Goal: Information Seeking & Learning: Learn about a topic

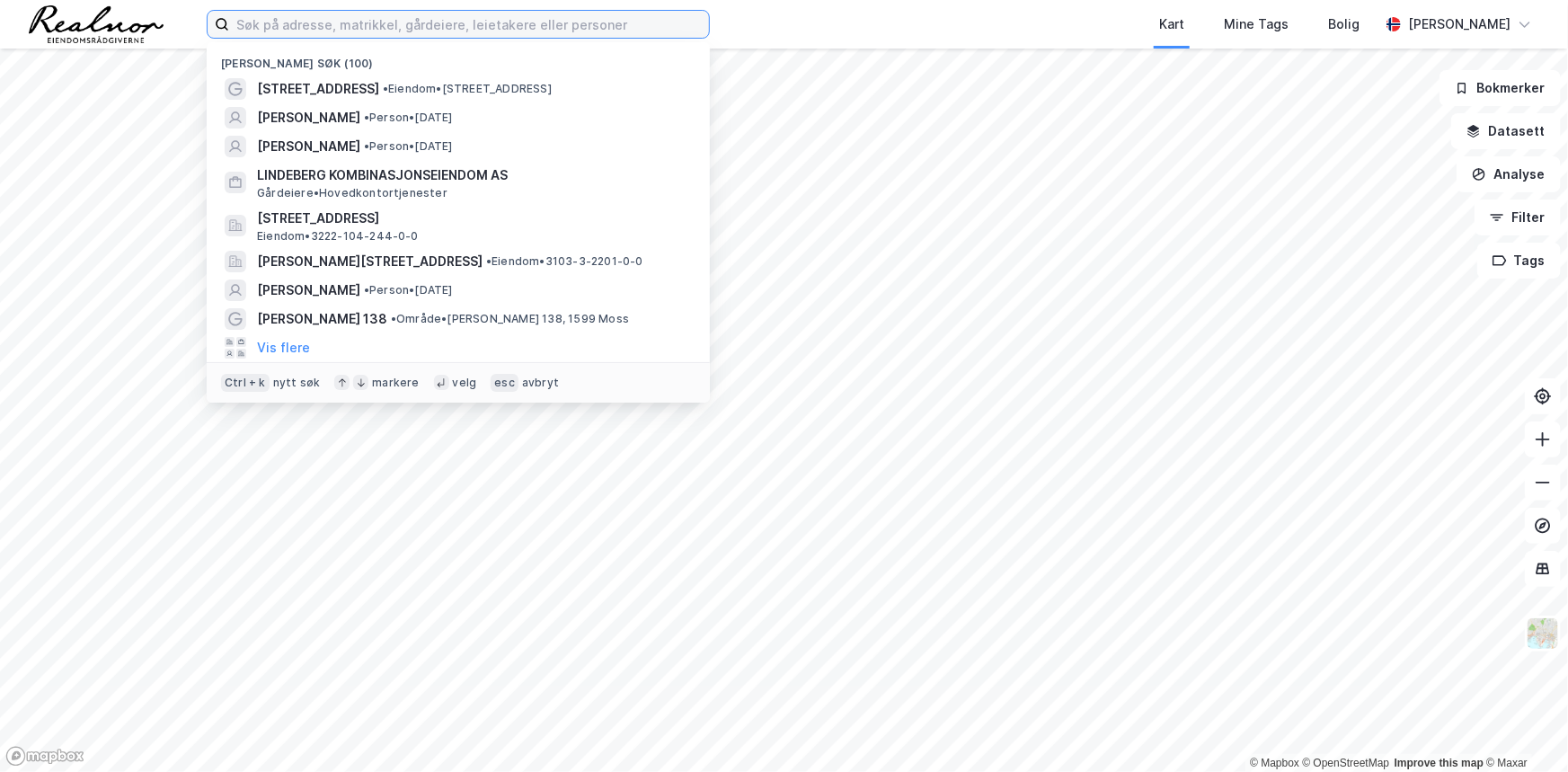
click at [303, 23] on input at bounding box center [469, 24] width 480 height 27
paste input "[PERSON_NAME] [STREET_ADDRESS]"
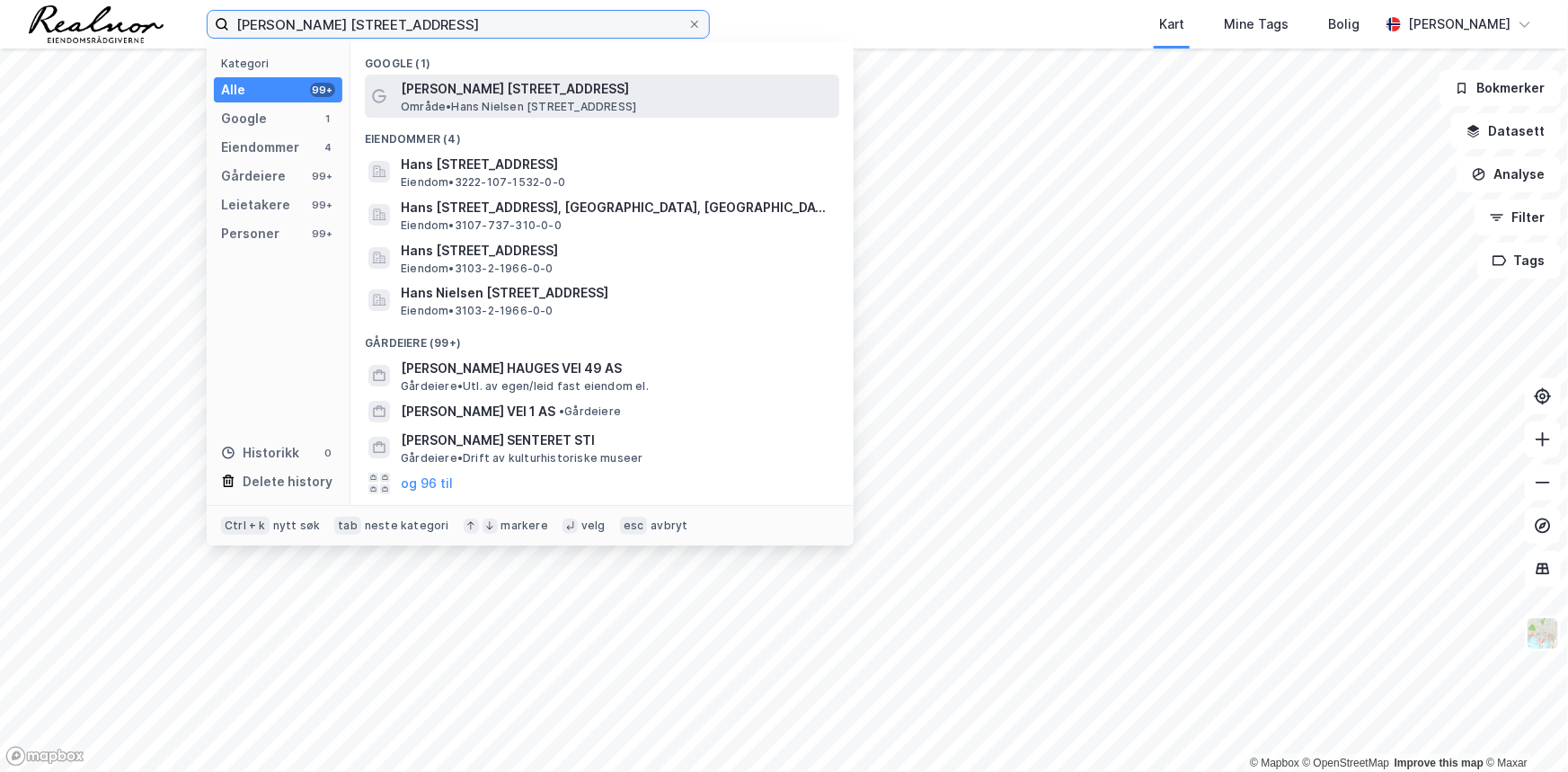
type input "[PERSON_NAME] [STREET_ADDRESS]"
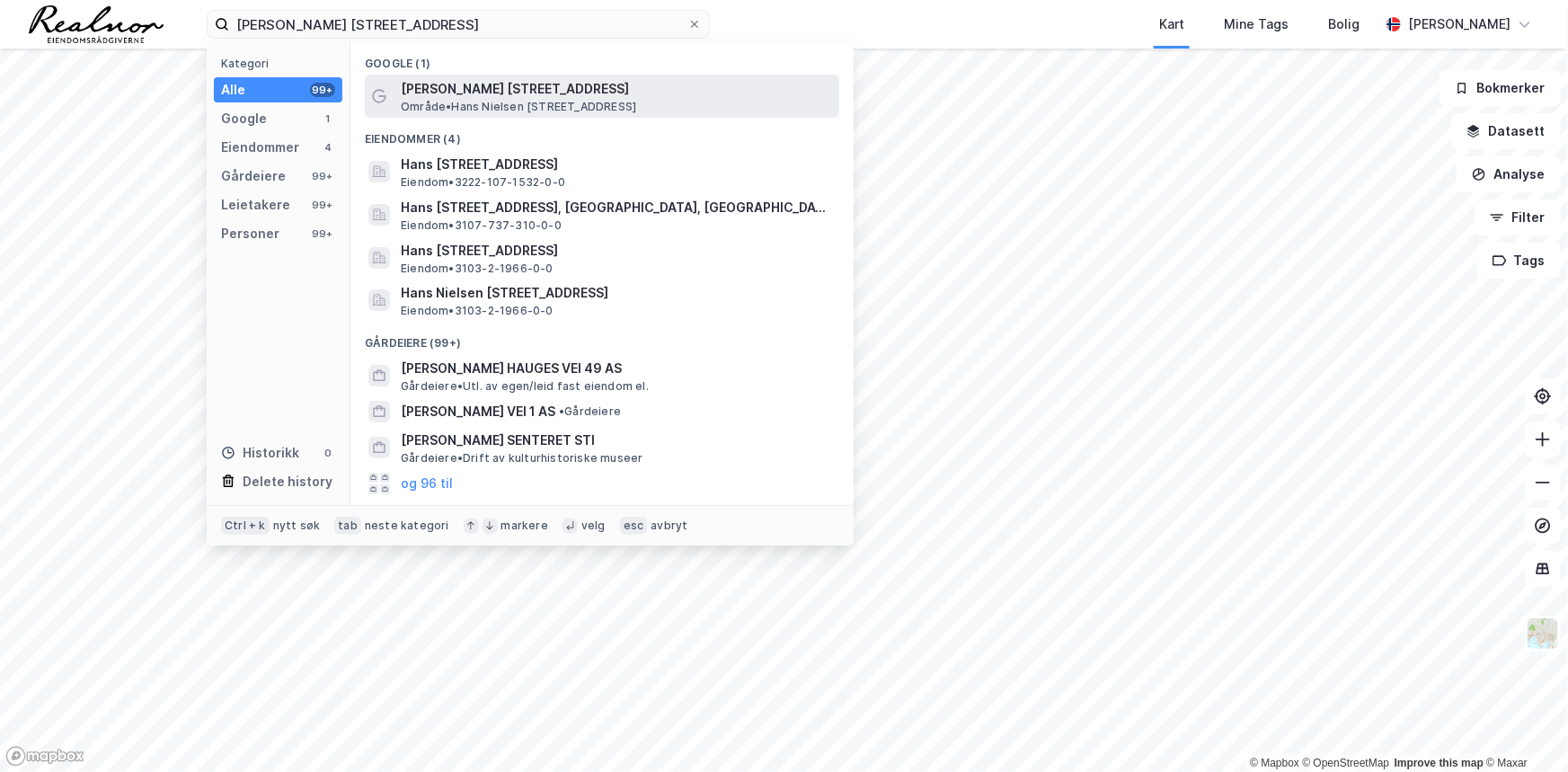
click at [544, 89] on span "[PERSON_NAME] [STREET_ADDRESS]" at bounding box center [616, 89] width 431 height 22
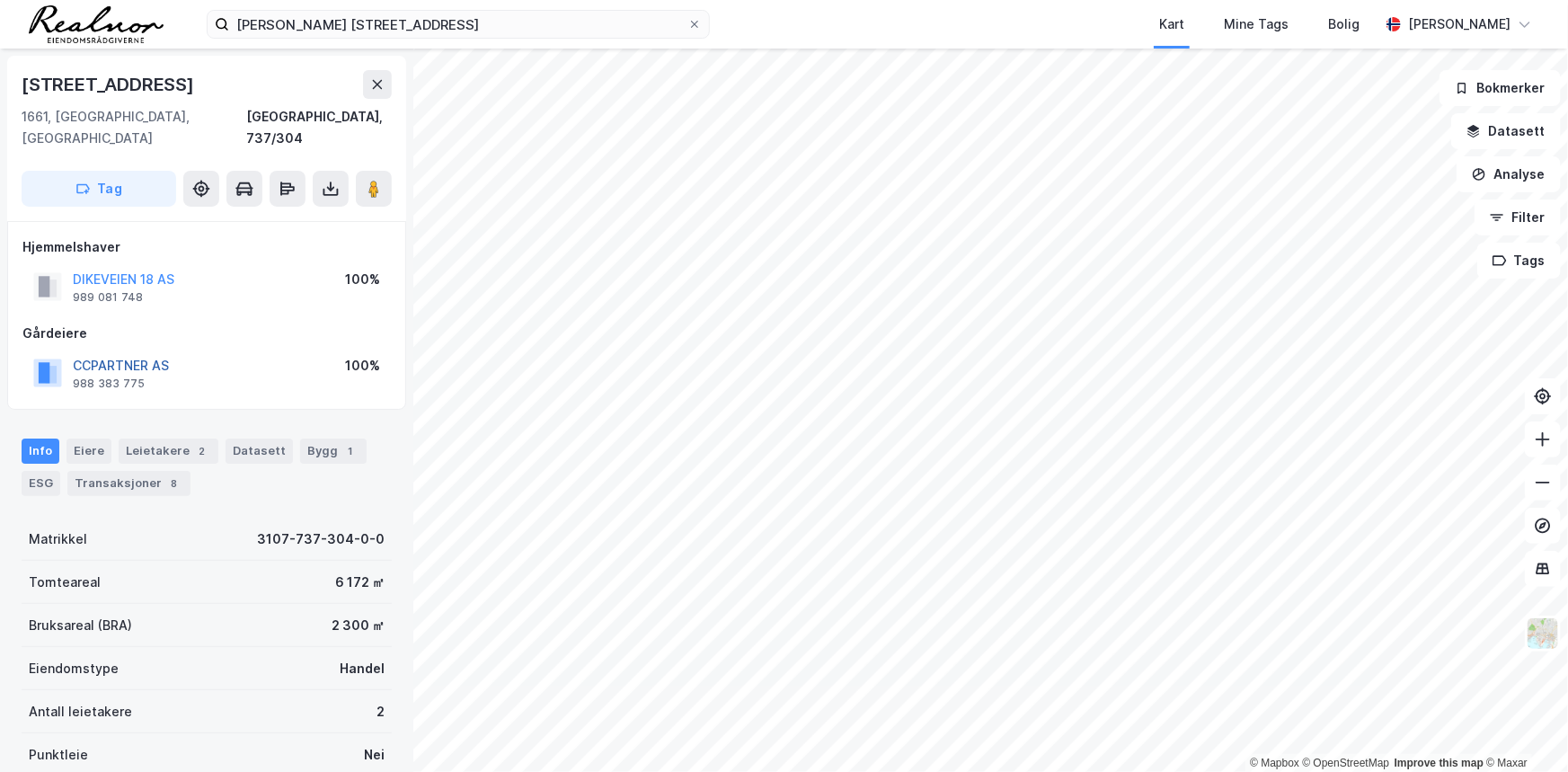
click at [0, 0] on button "CCPARTNER AS" at bounding box center [0, 0] width 0 height 0
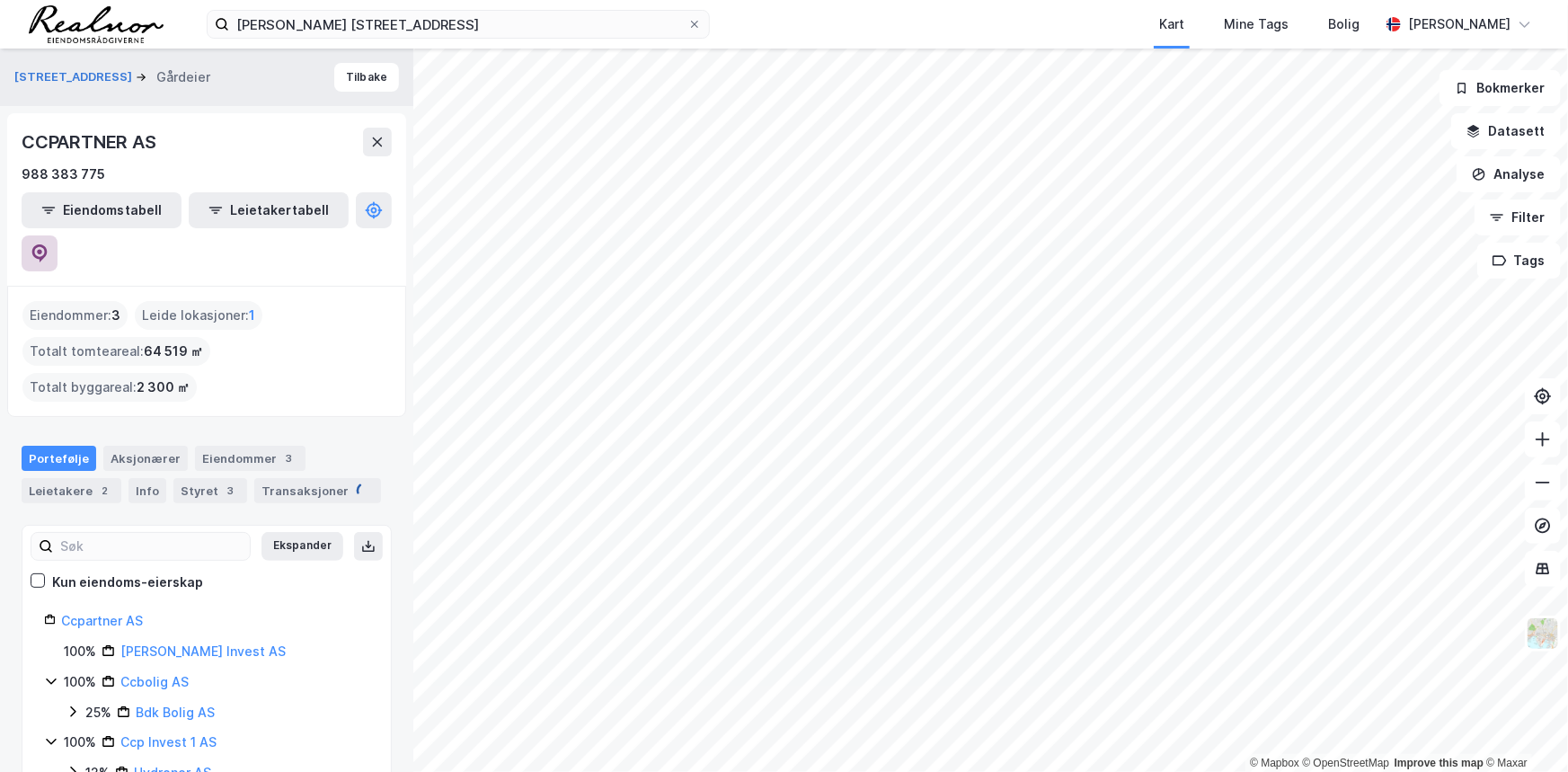
click at [48, 244] on icon at bounding box center [40, 253] width 15 height 18
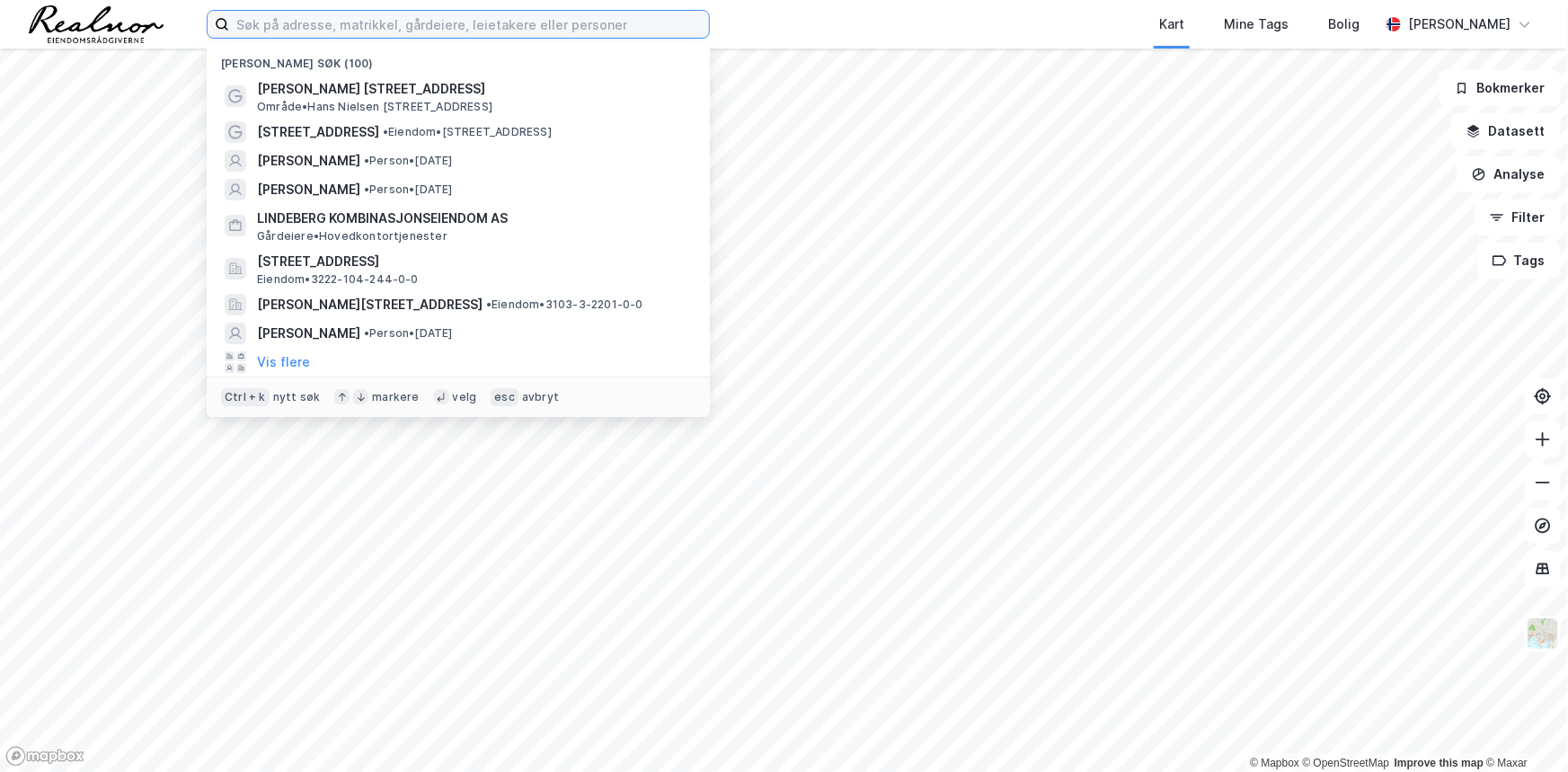
click at [350, 26] on input at bounding box center [469, 24] width 480 height 27
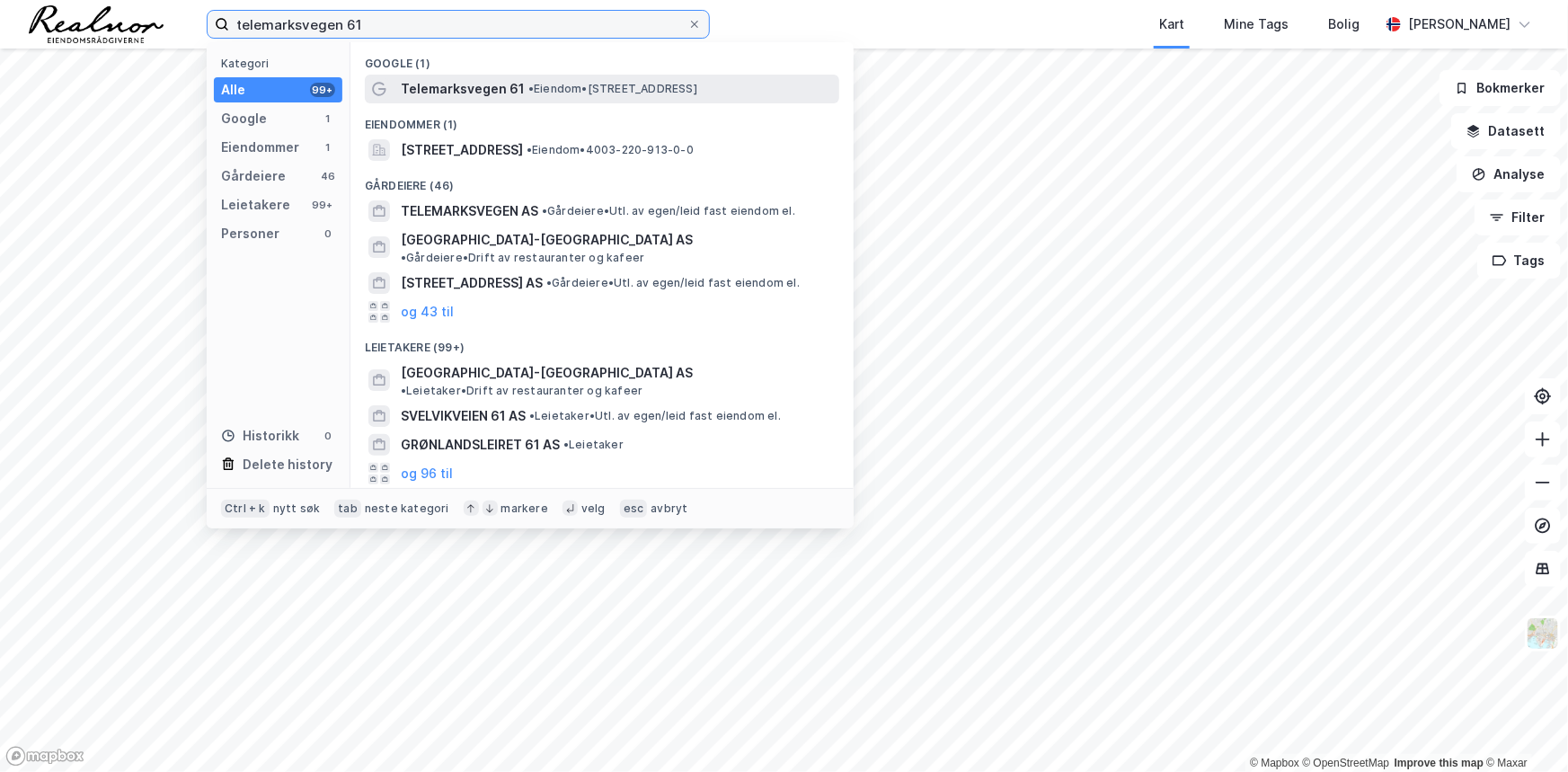
type input "telemarksvegen 61"
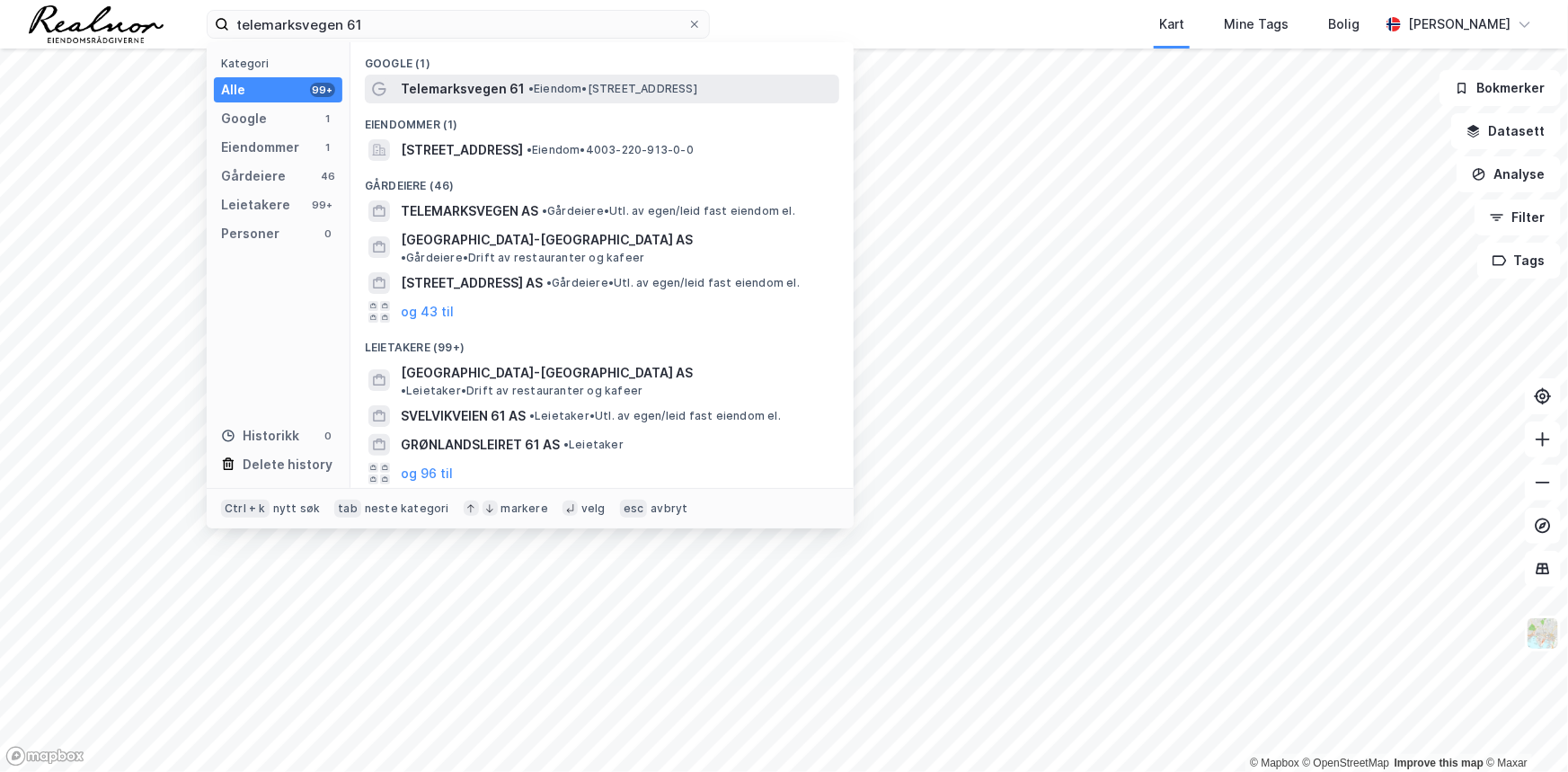
click at [539, 87] on span "• Eiendom • [STREET_ADDRESS]" at bounding box center [613, 88] width 169 height 14
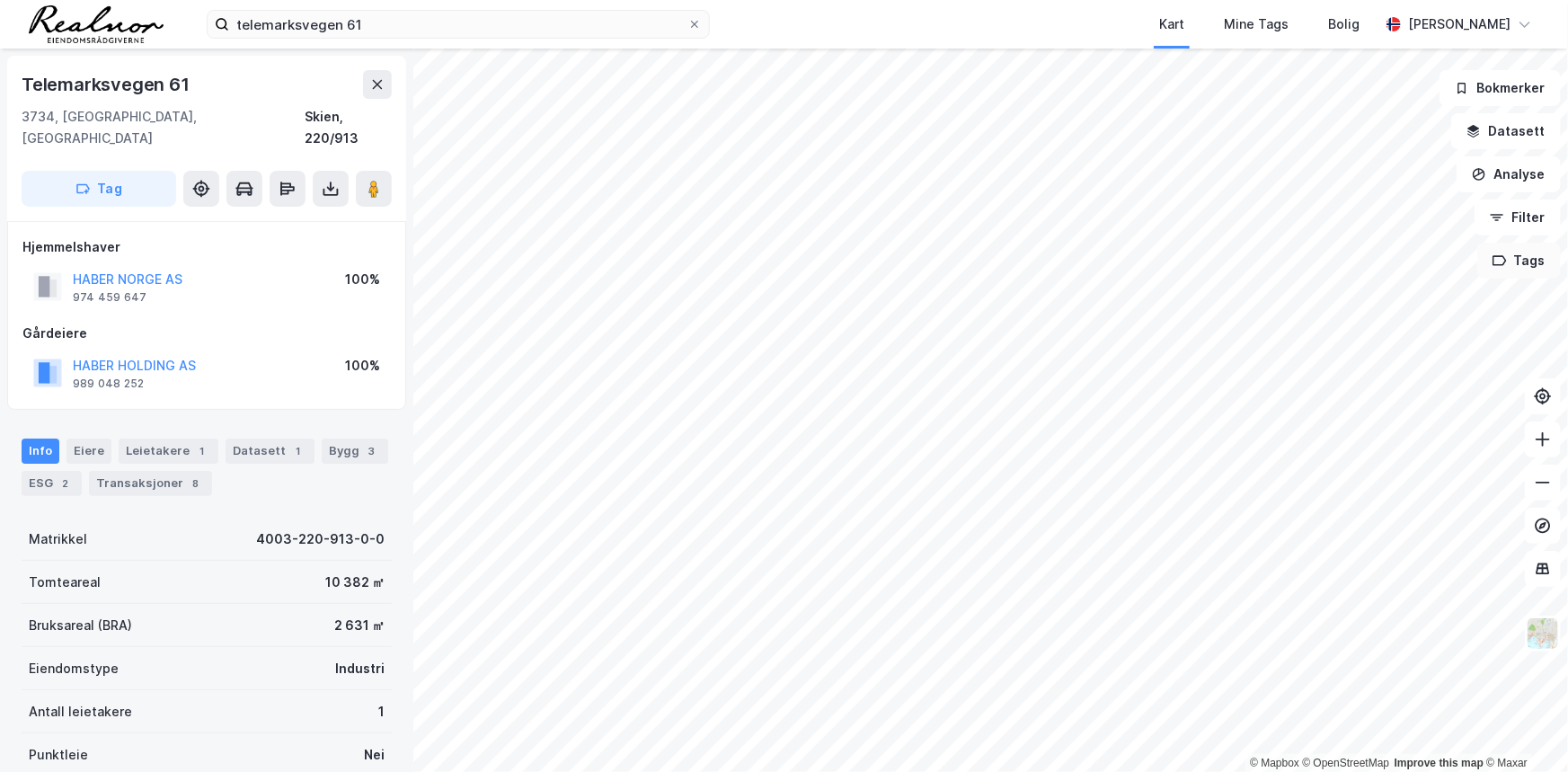
drag, startPoint x: 1516, startPoint y: 225, endPoint x: 1554, endPoint y: 242, distance: 41.6
click at [1517, 225] on button "Filter" at bounding box center [1516, 218] width 86 height 36
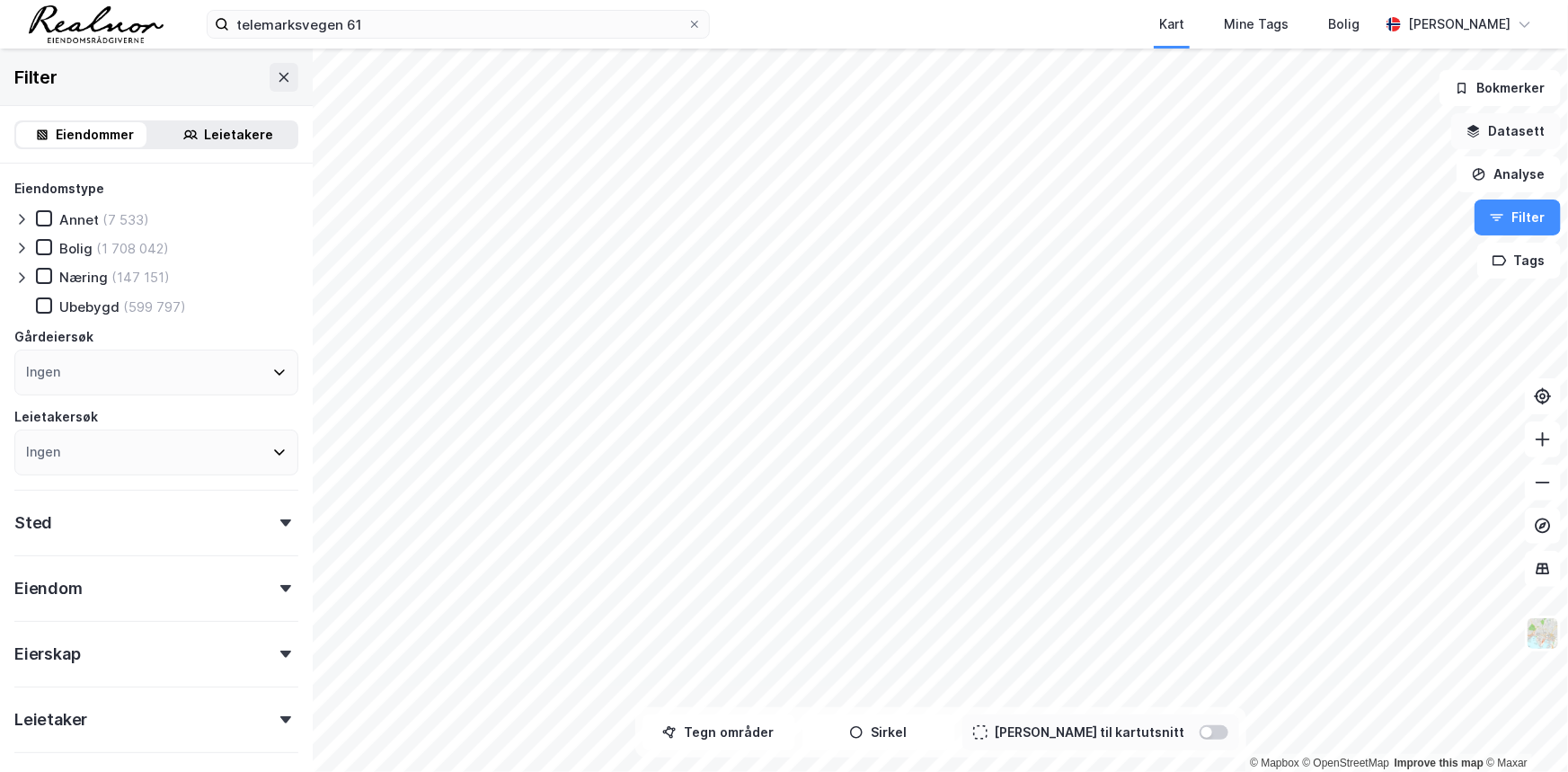
click at [1496, 130] on button "Datasett" at bounding box center [1505, 131] width 109 height 36
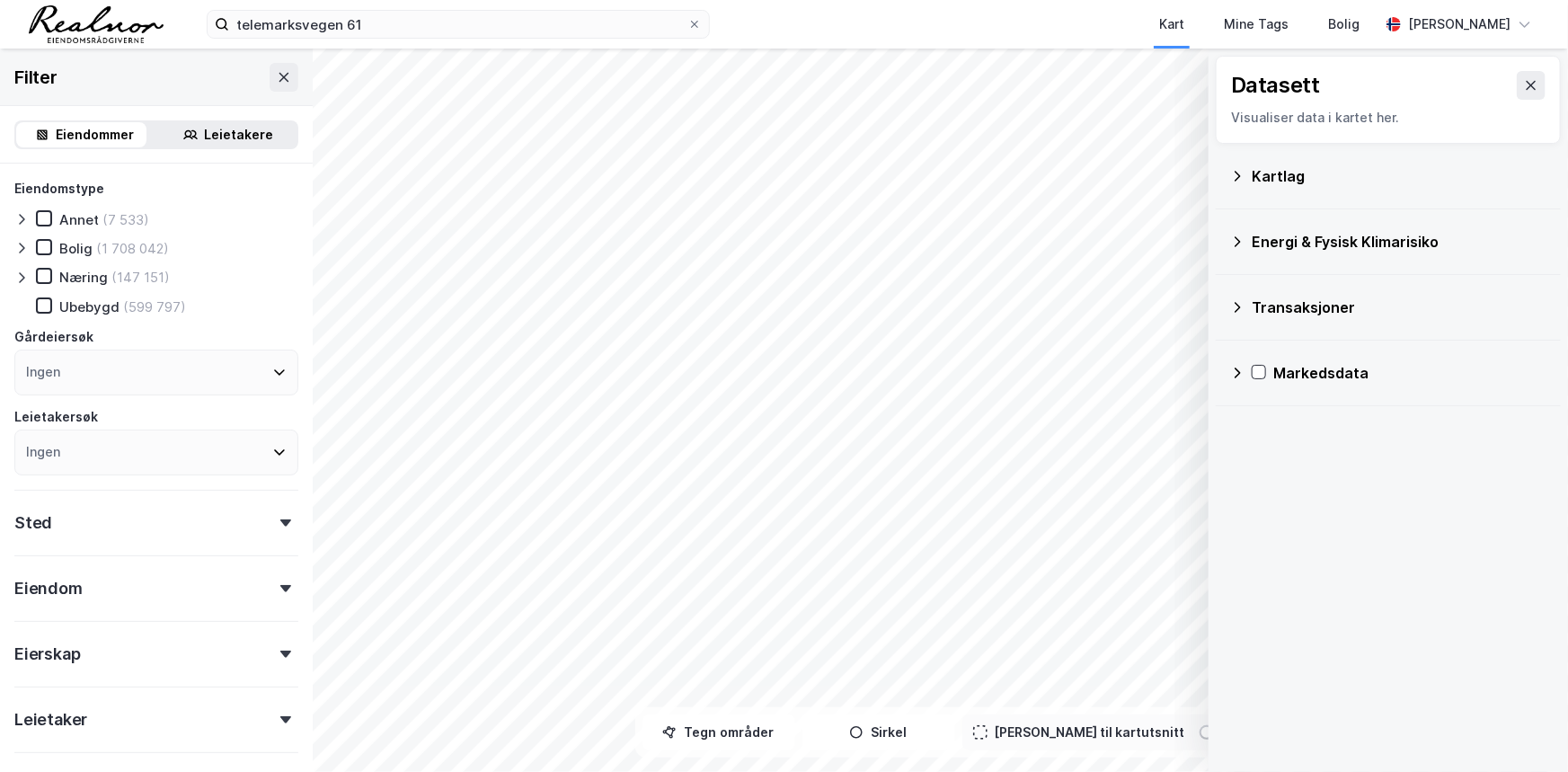
click at [1243, 175] on icon at bounding box center [1236, 176] width 14 height 14
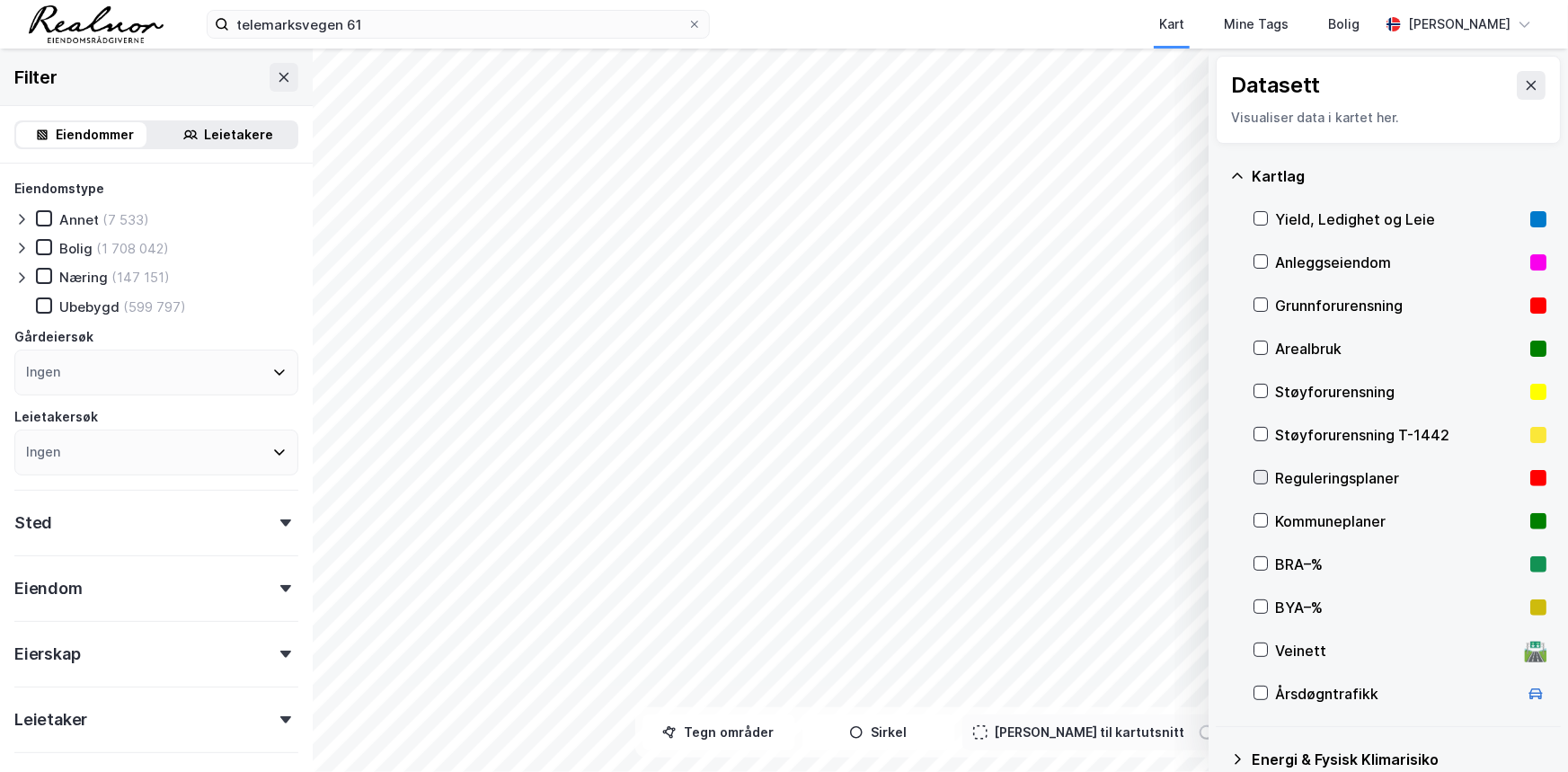
click at [1265, 480] on icon at bounding box center [1260, 477] width 13 height 13
click at [1259, 516] on icon at bounding box center [1260, 520] width 13 height 13
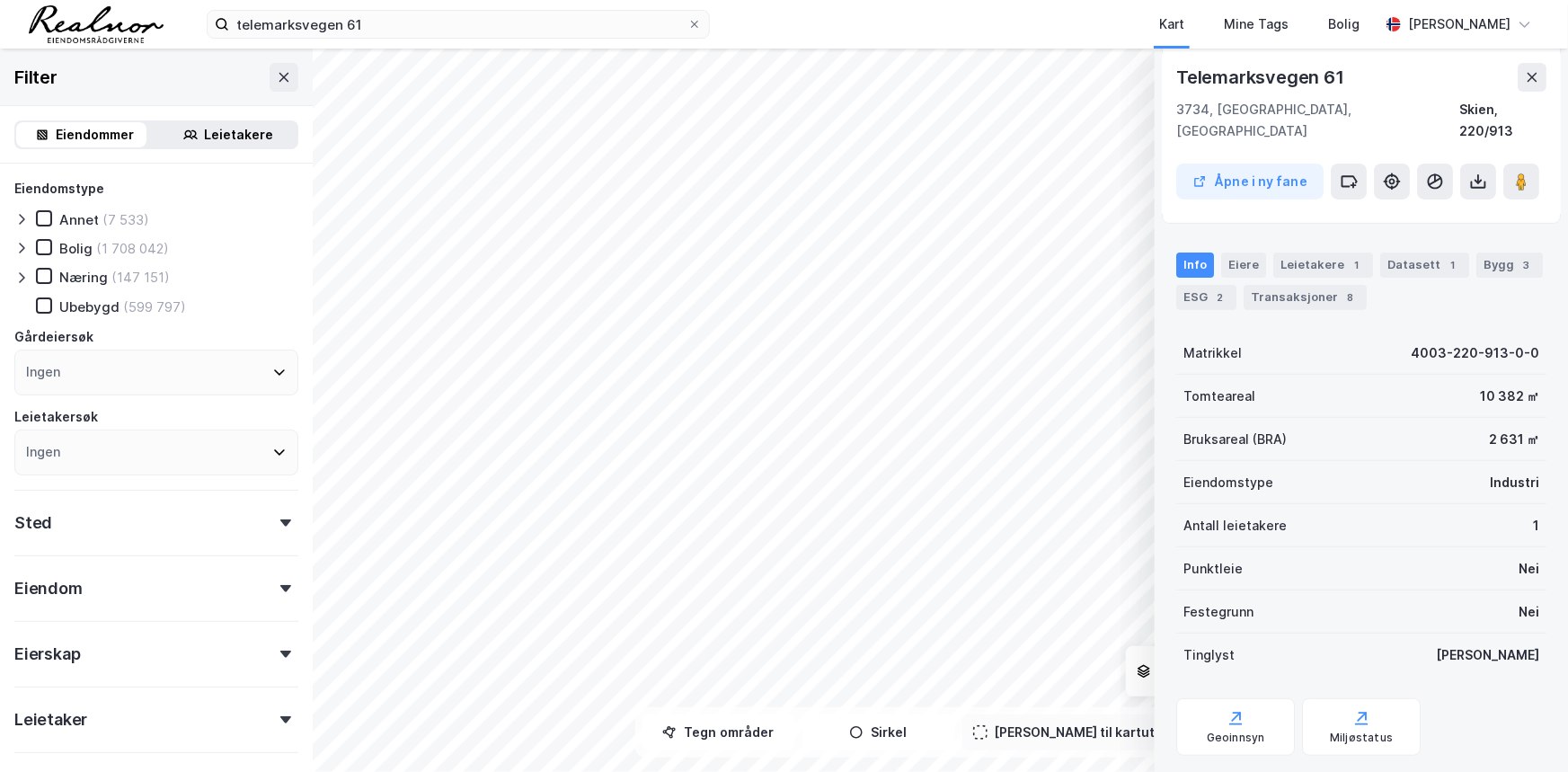
scroll to position [206, 0]
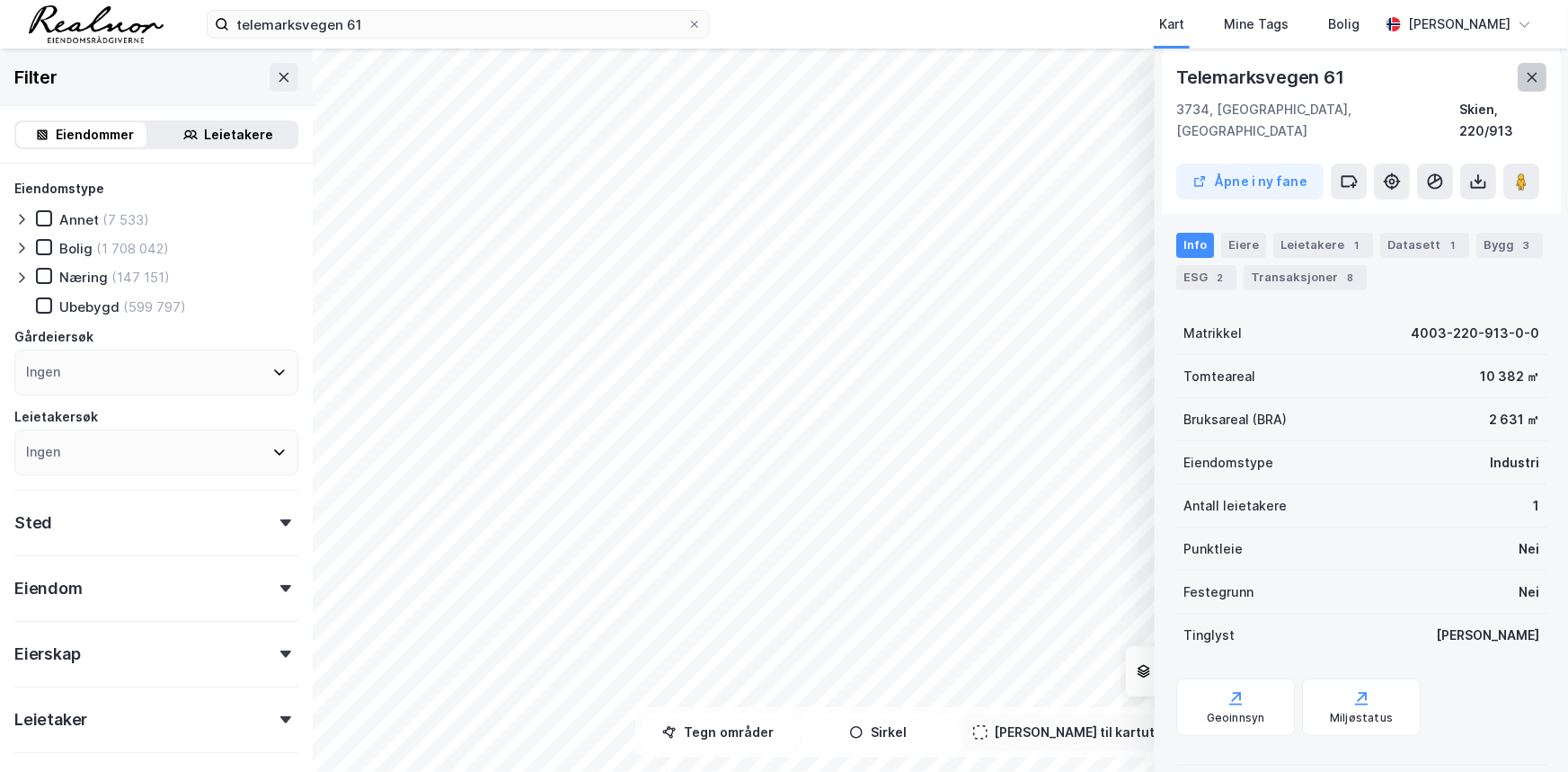
click at [1533, 77] on icon at bounding box center [1531, 77] width 14 height 14
click at [1243, 232] on div "Eiere" at bounding box center [1242, 244] width 45 height 25
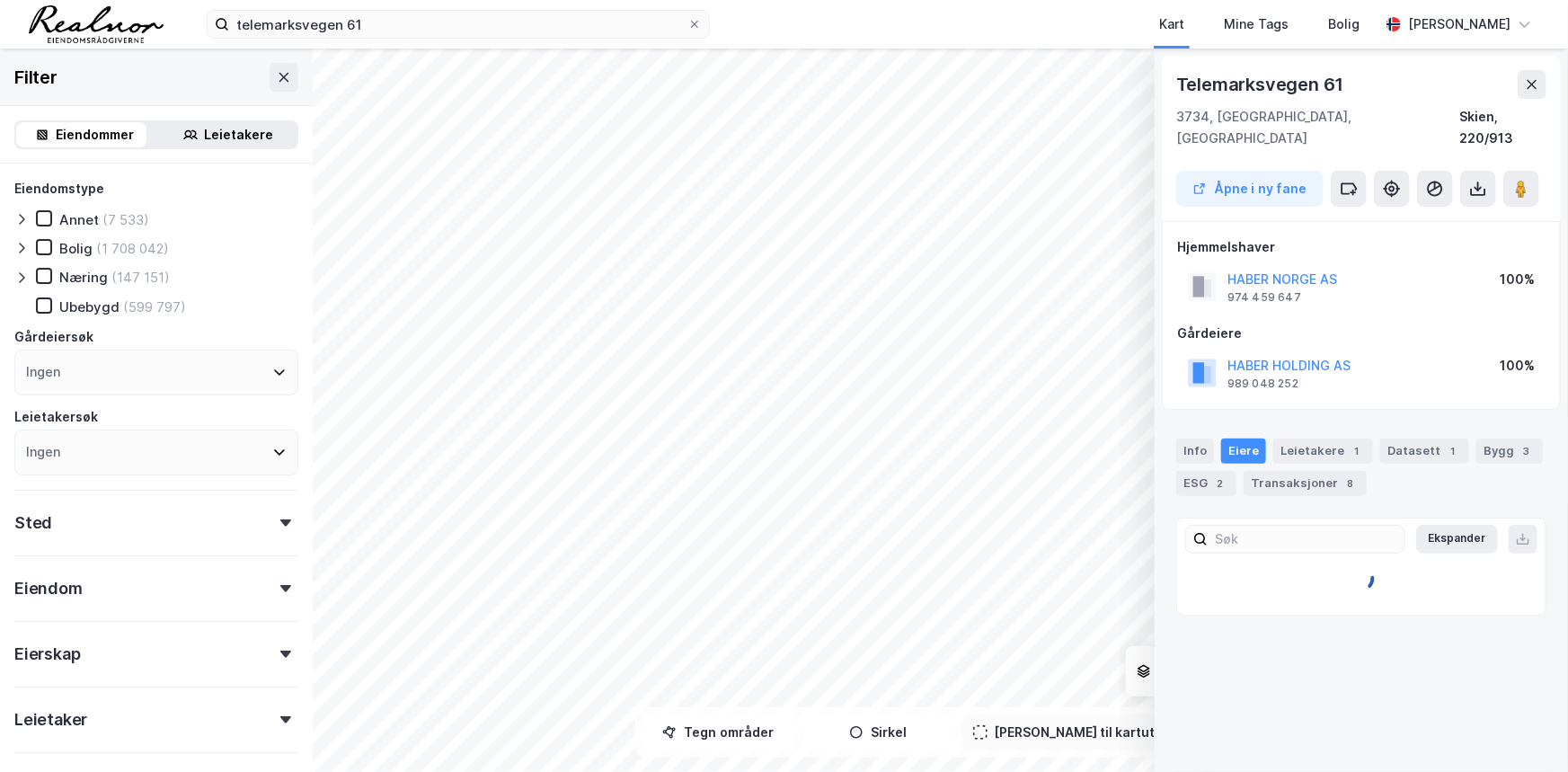
scroll to position [0, 0]
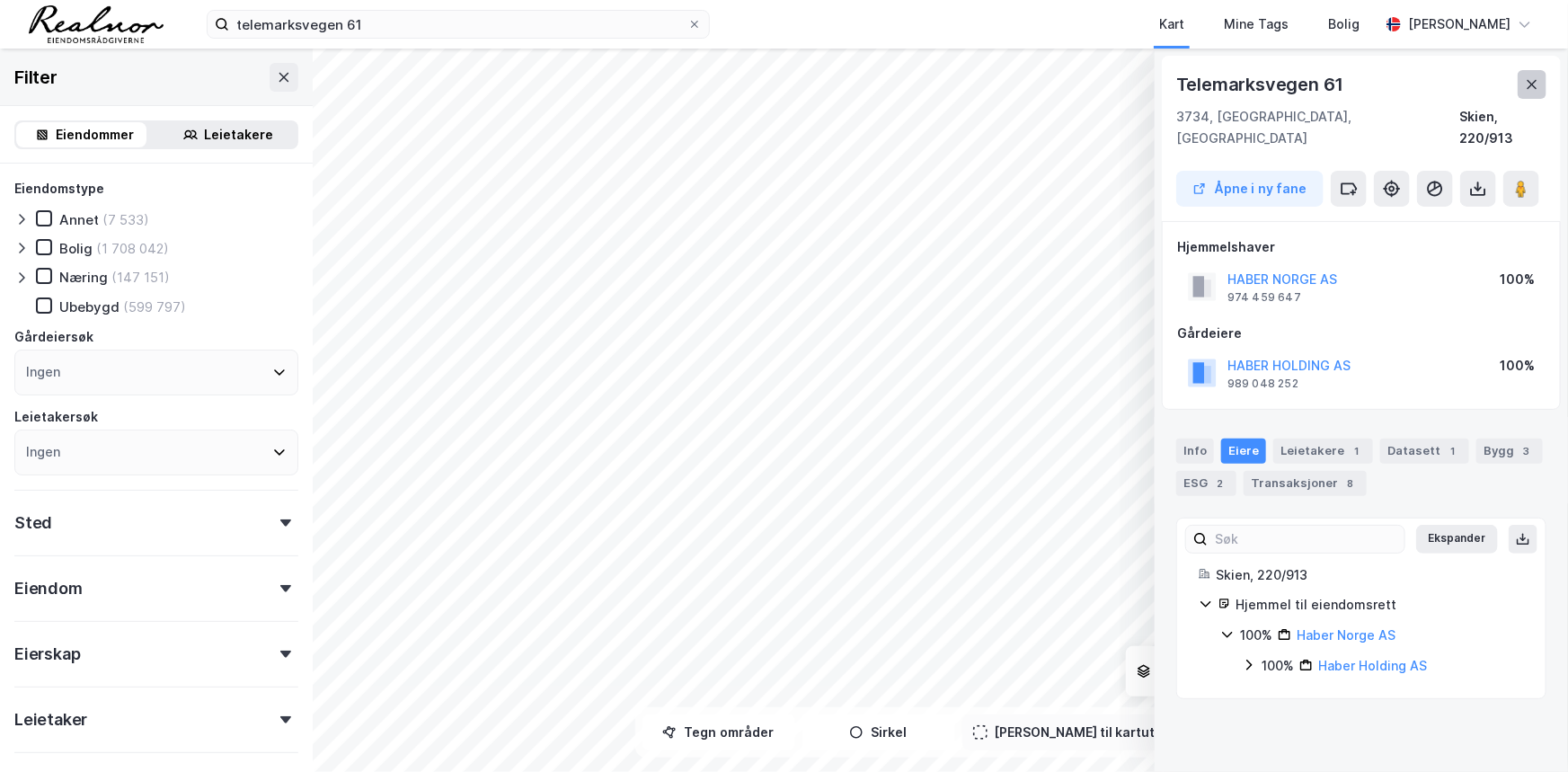
click at [1530, 93] on button at bounding box center [1531, 84] width 29 height 29
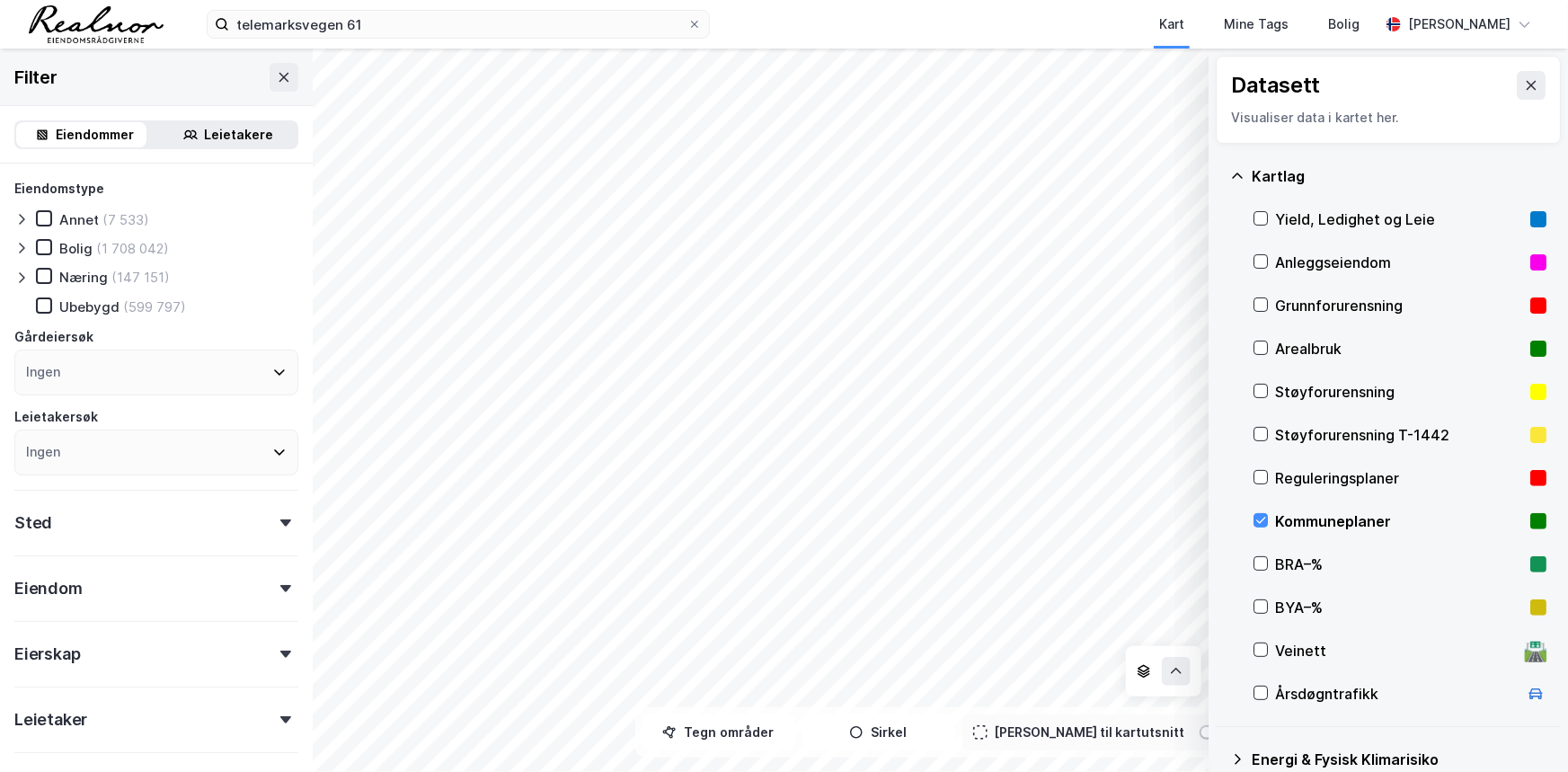
scroll to position [80, 0]
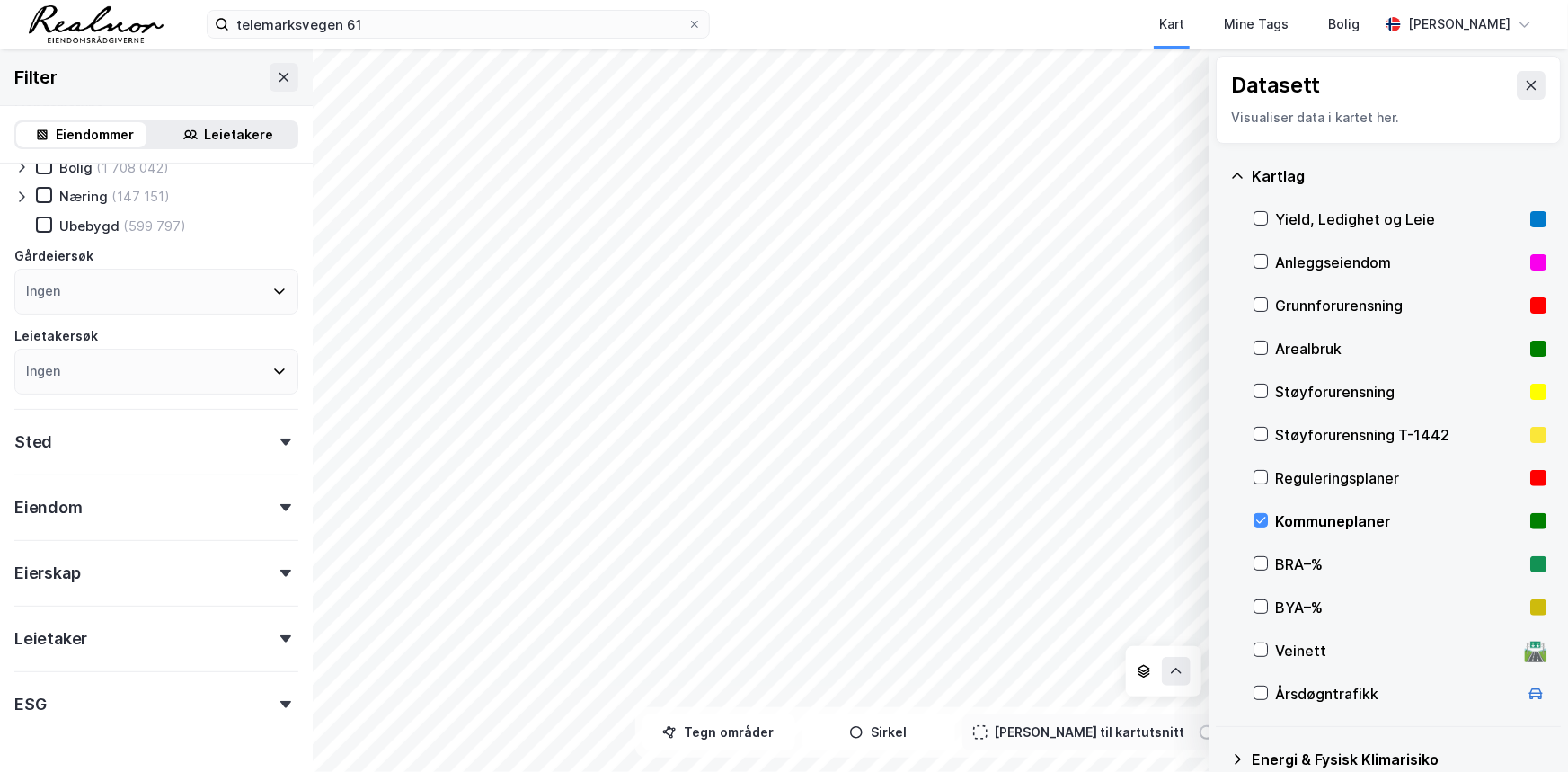
click at [152, 507] on div "Eiendom" at bounding box center [156, 501] width 284 height 52
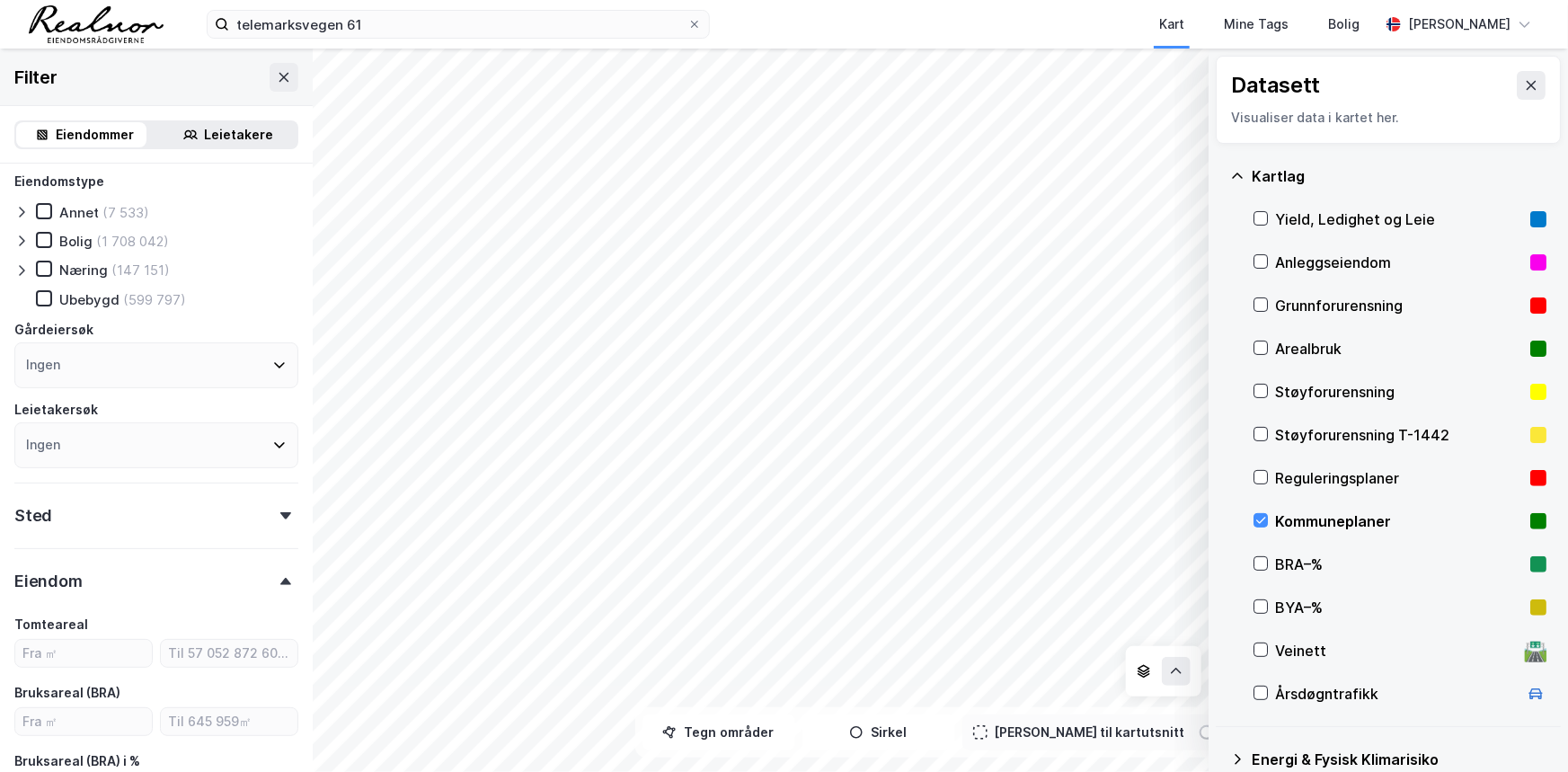
scroll to position [0, 0]
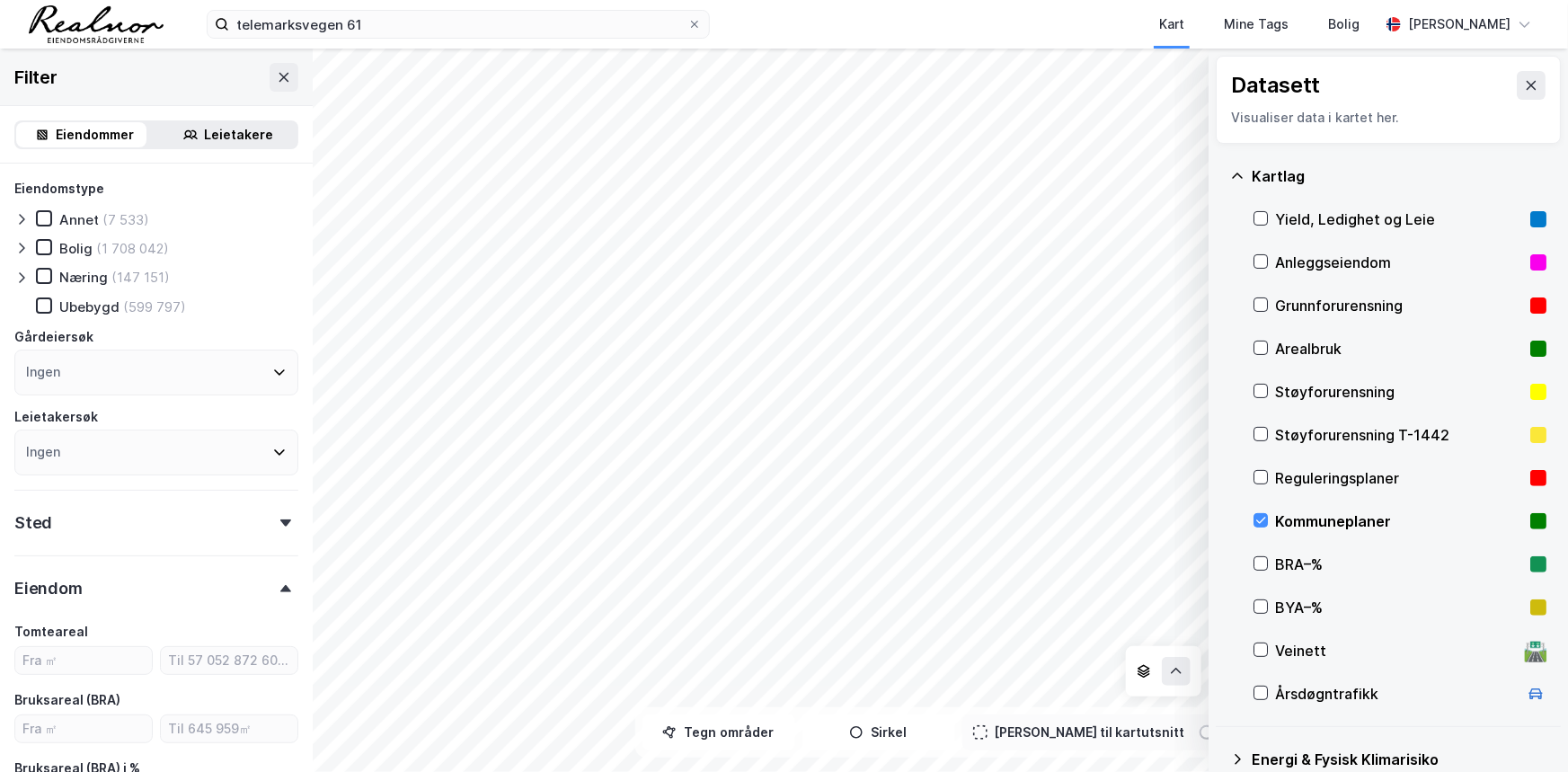
click at [140, 587] on div "Eiendom" at bounding box center [156, 581] width 284 height 52
click at [277, 72] on icon at bounding box center [284, 77] width 14 height 14
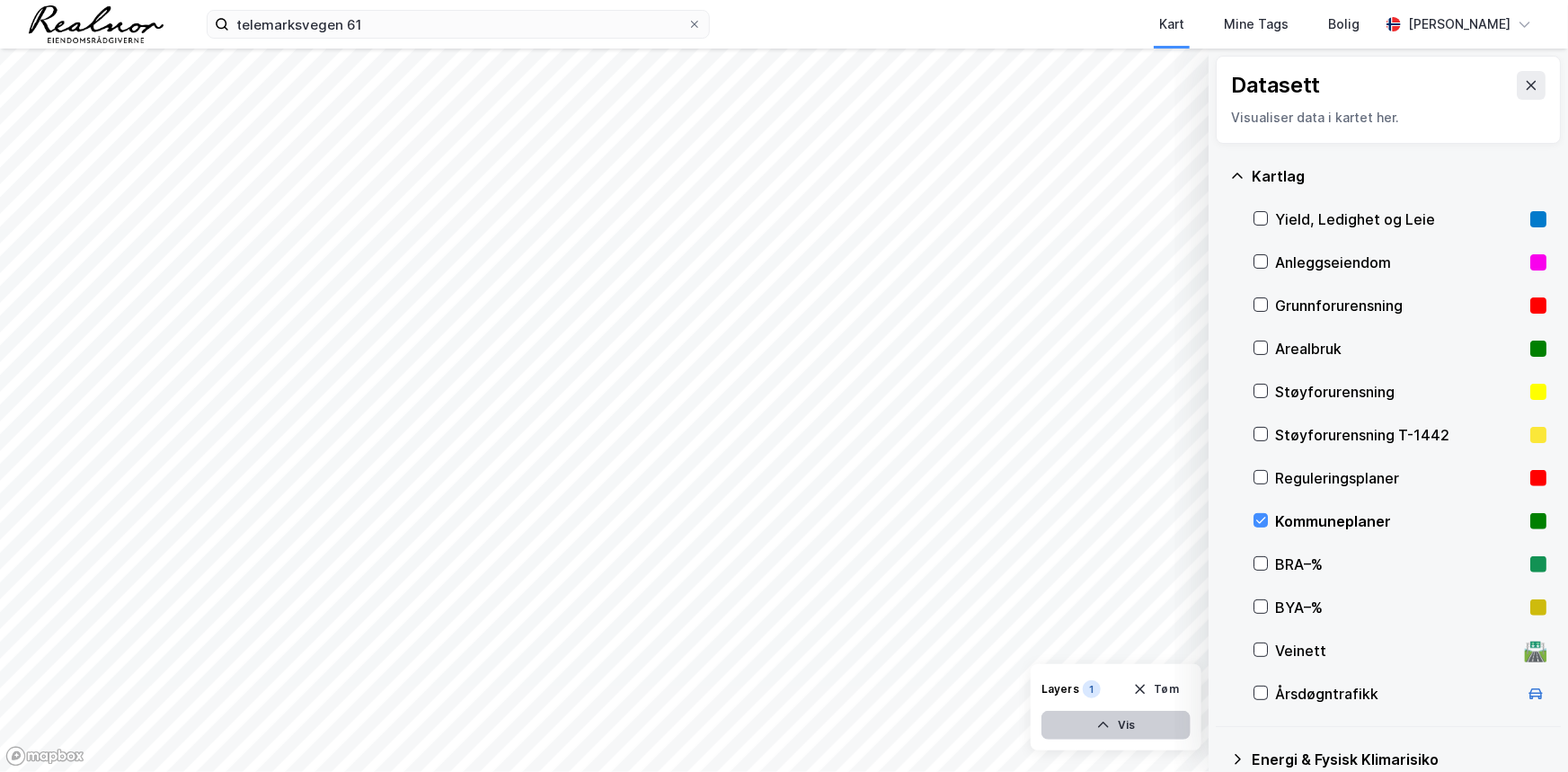
click at [1141, 731] on button "Vis" at bounding box center [1115, 725] width 149 height 29
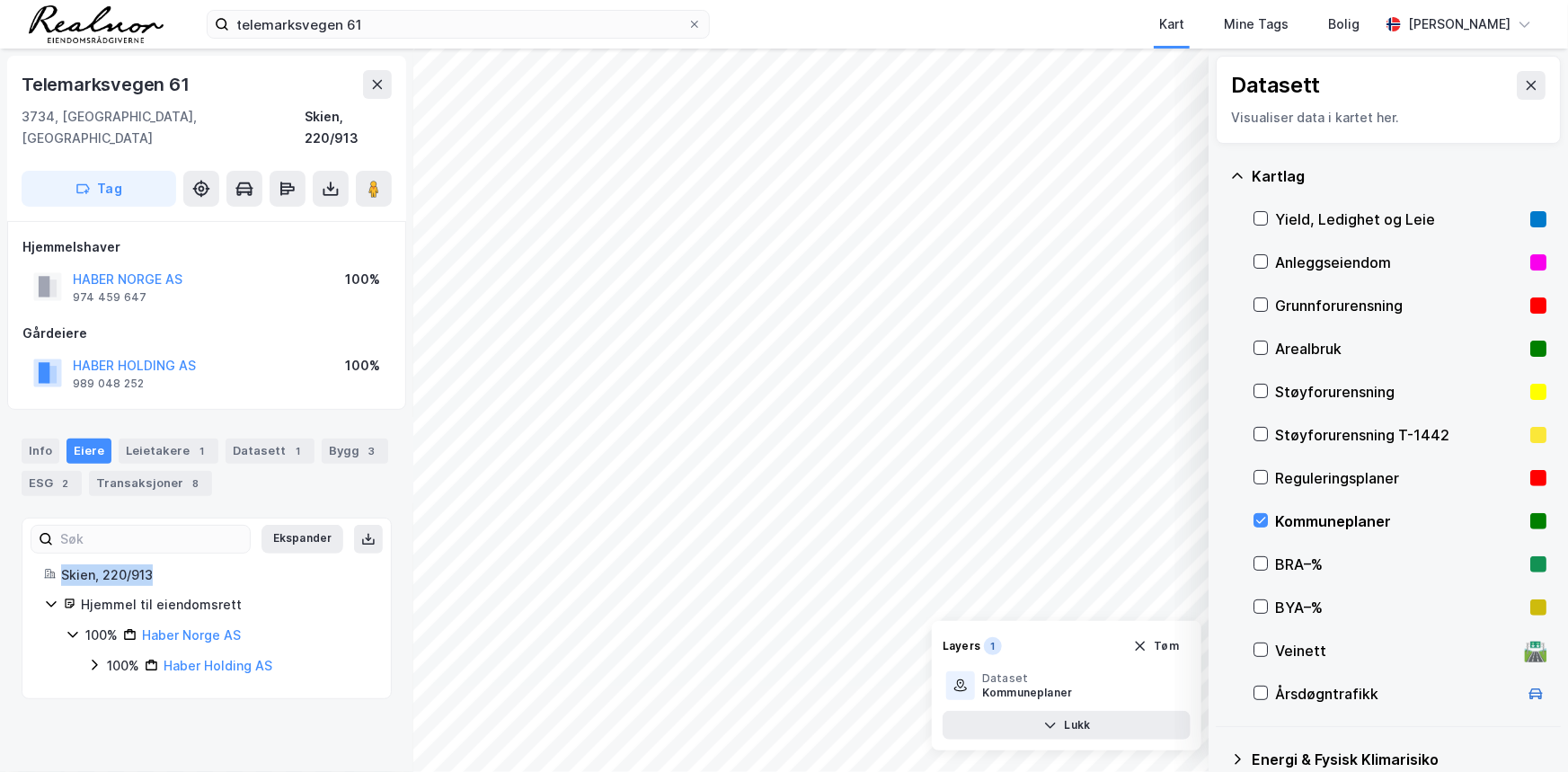
drag, startPoint x: 156, startPoint y: 547, endPoint x: 59, endPoint y: 559, distance: 97.7
click at [59, 564] on div "Skien, 220/913" at bounding box center [206, 575] width 325 height 22
copy div "Skien, 220/913"
click at [1050, 724] on icon "button" at bounding box center [1050, 725] width 14 height 14
click at [1107, 729] on icon "button" at bounding box center [1103, 725] width 14 height 14
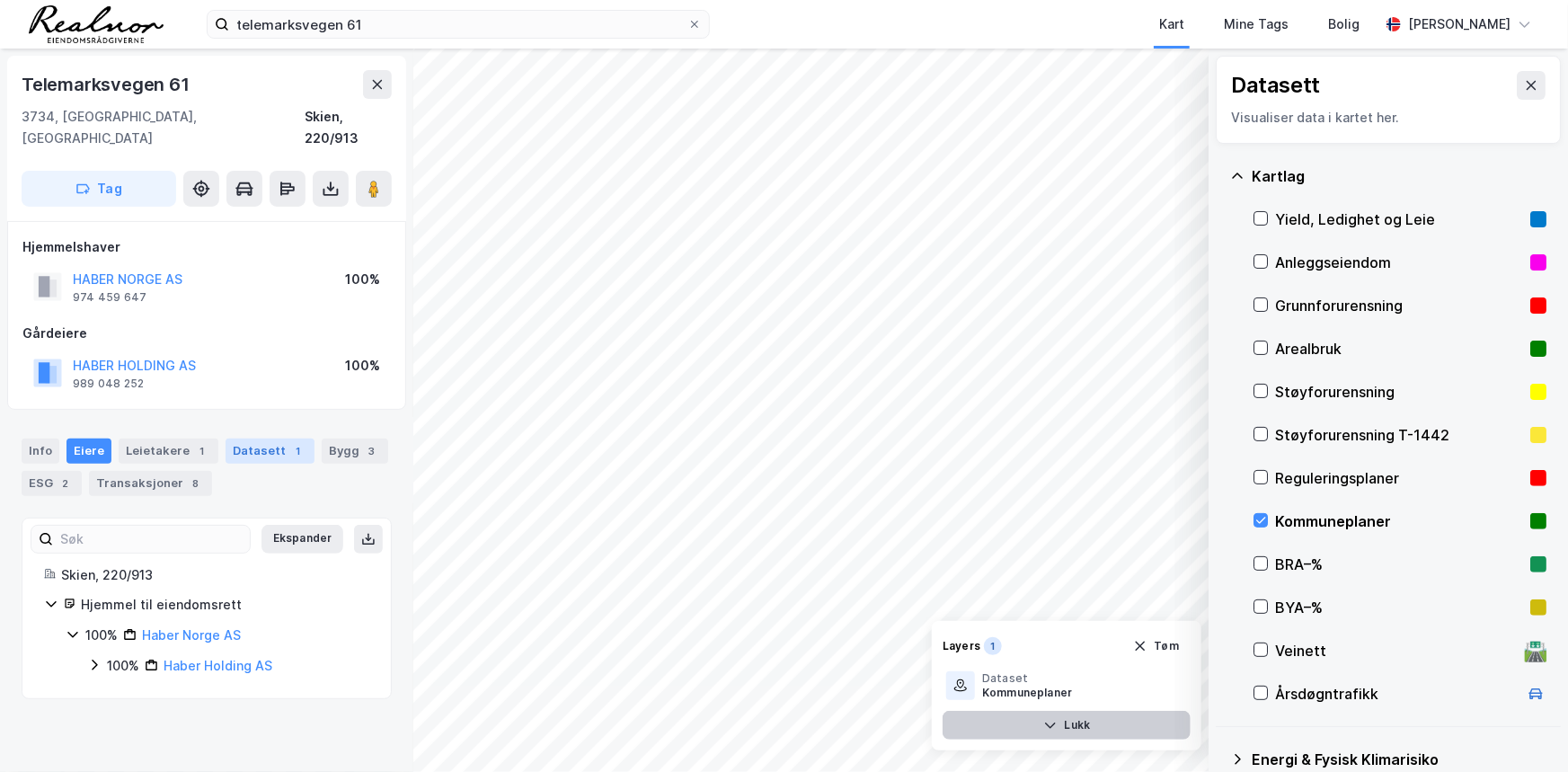
click at [225, 438] on div "Datasett 1" at bounding box center [270, 450] width 89 height 25
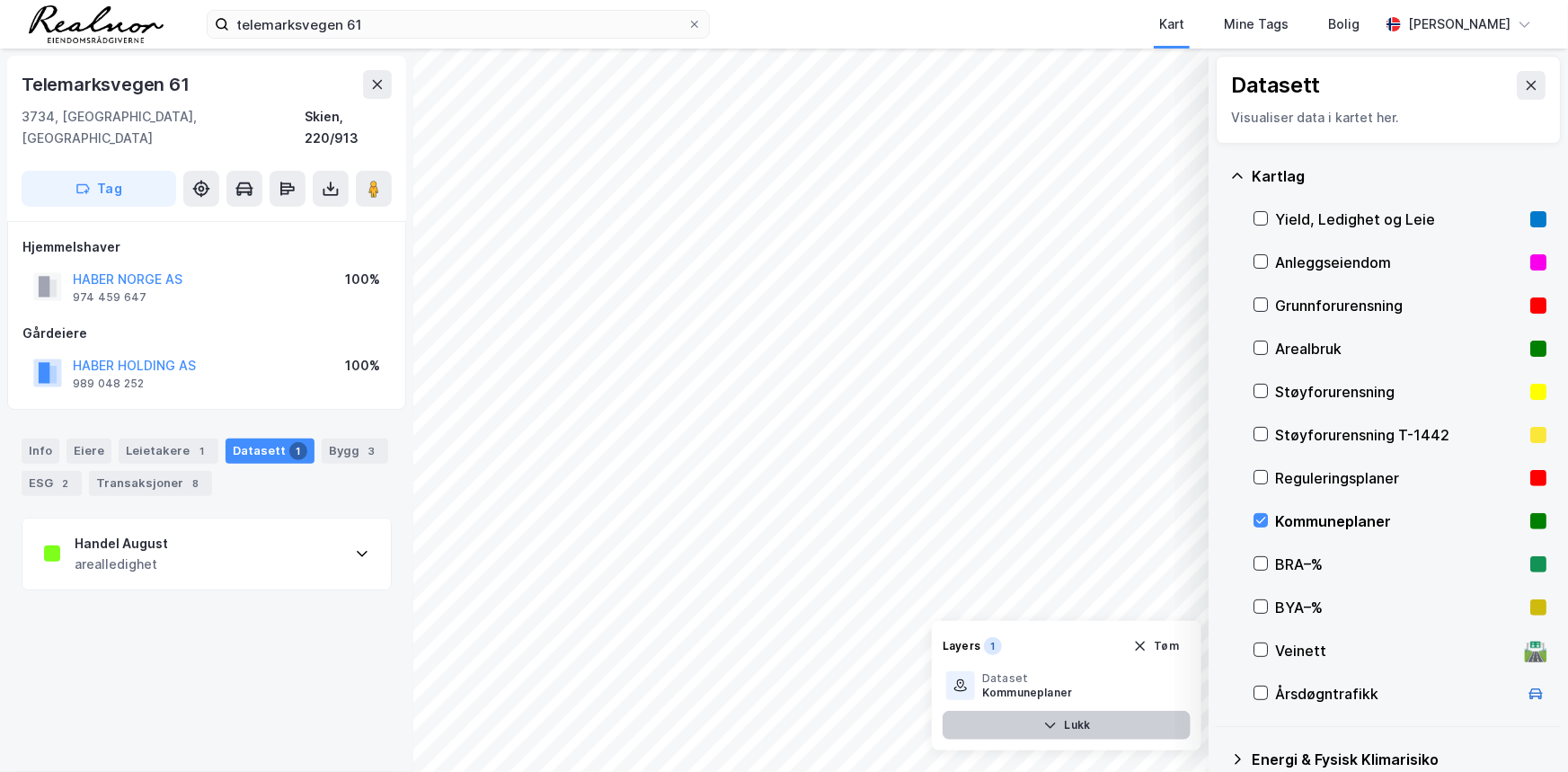
click at [298, 523] on div "Handel August arealledighet" at bounding box center [207, 554] width 368 height 72
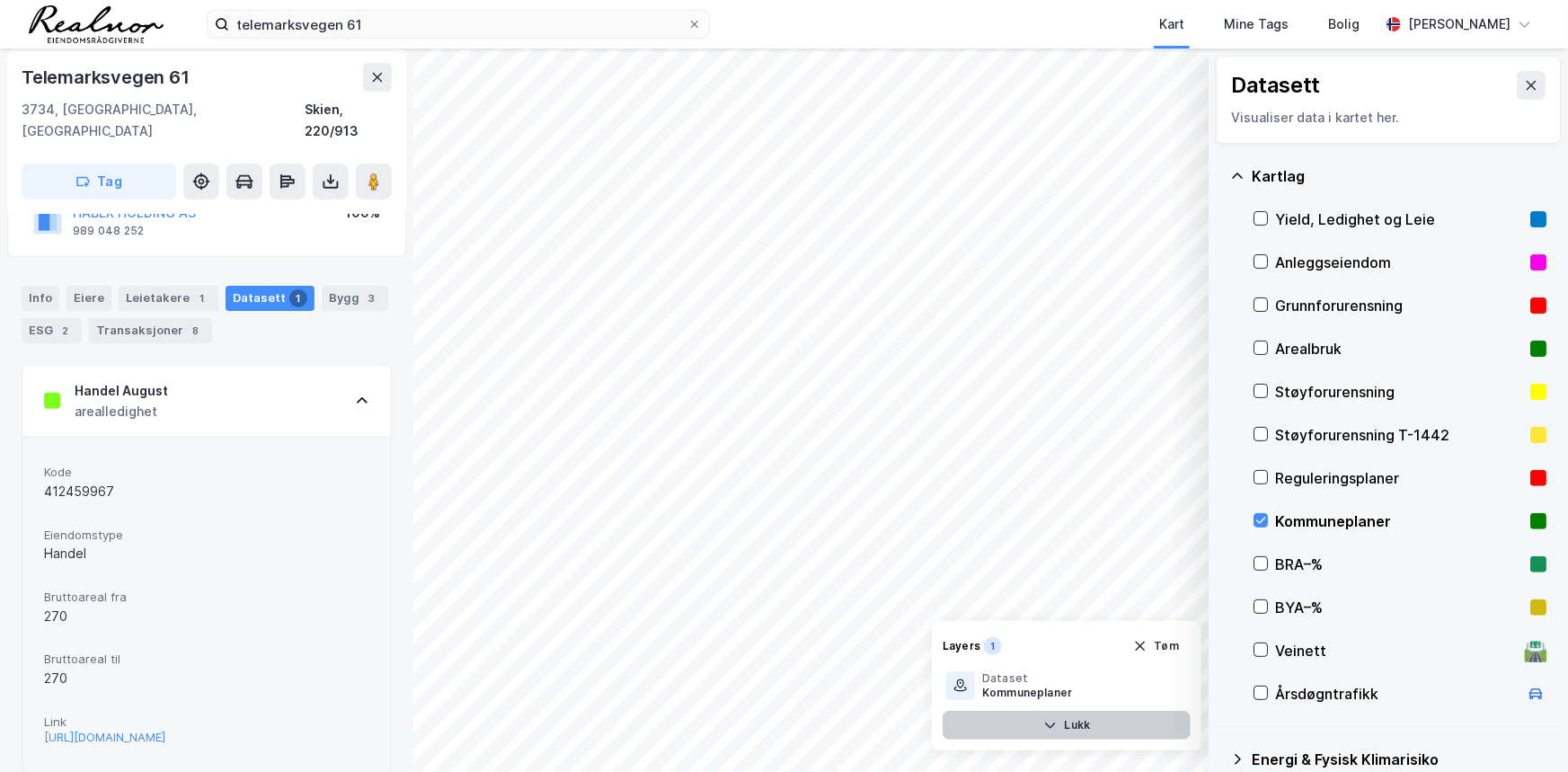
scroll to position [163, 0]
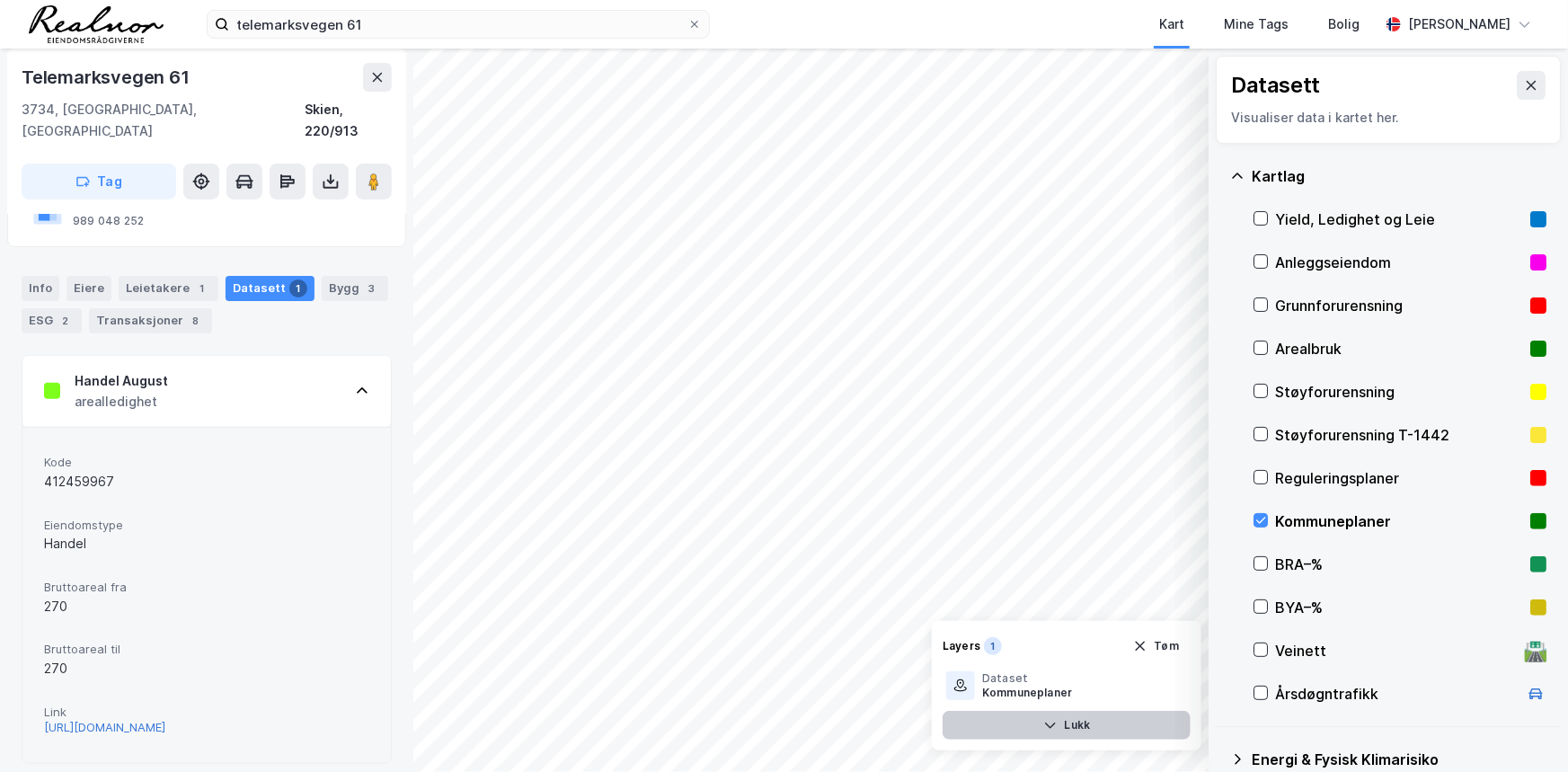
click at [165, 720] on div "[URL][DOMAIN_NAME]" at bounding box center [104, 727] width 121 height 15
click at [322, 276] on div "Bygg 3" at bounding box center [355, 288] width 67 height 25
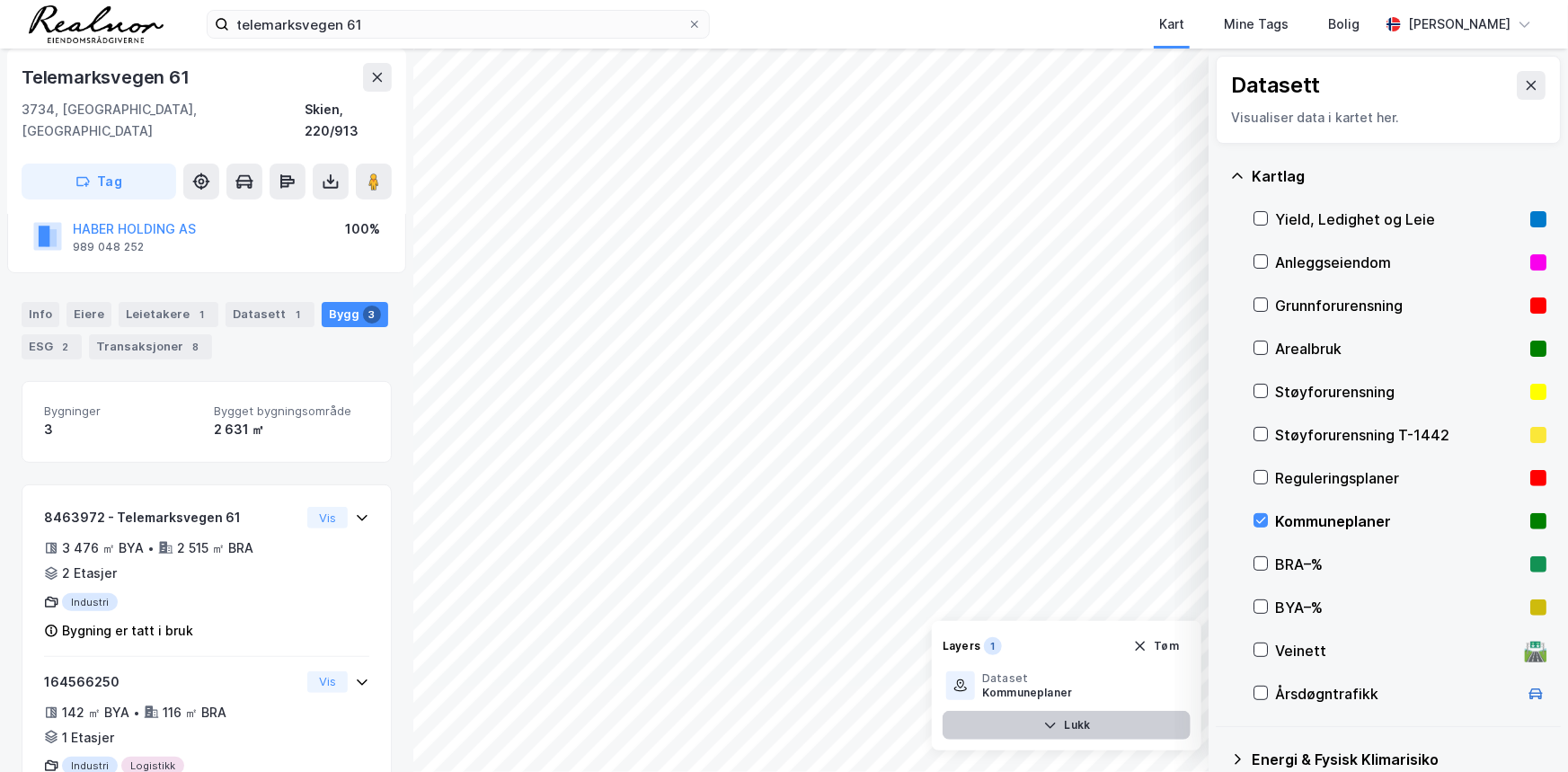
scroll to position [59, 0]
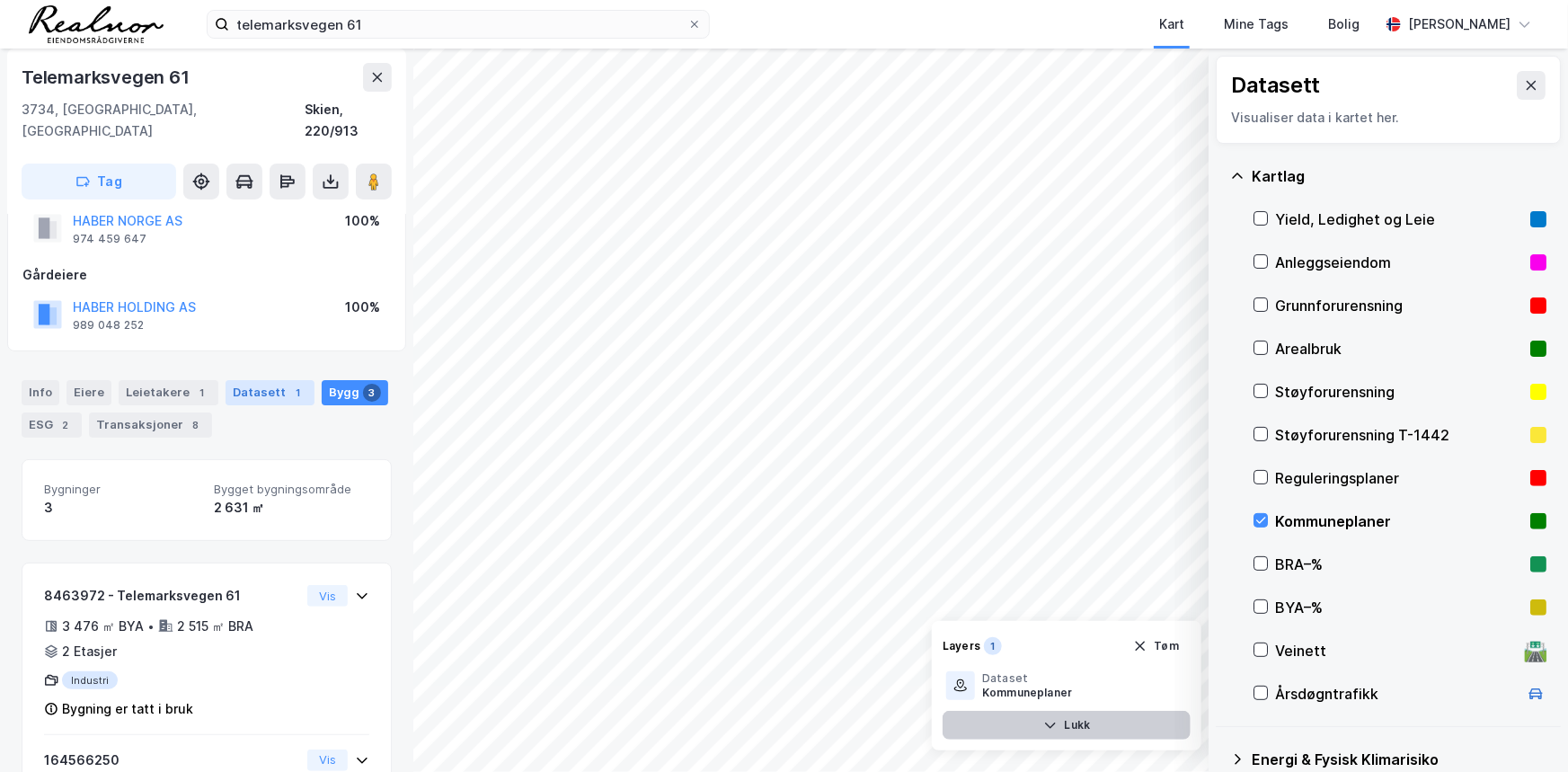
click at [251, 381] on div "Datasett 1" at bounding box center [270, 392] width 89 height 25
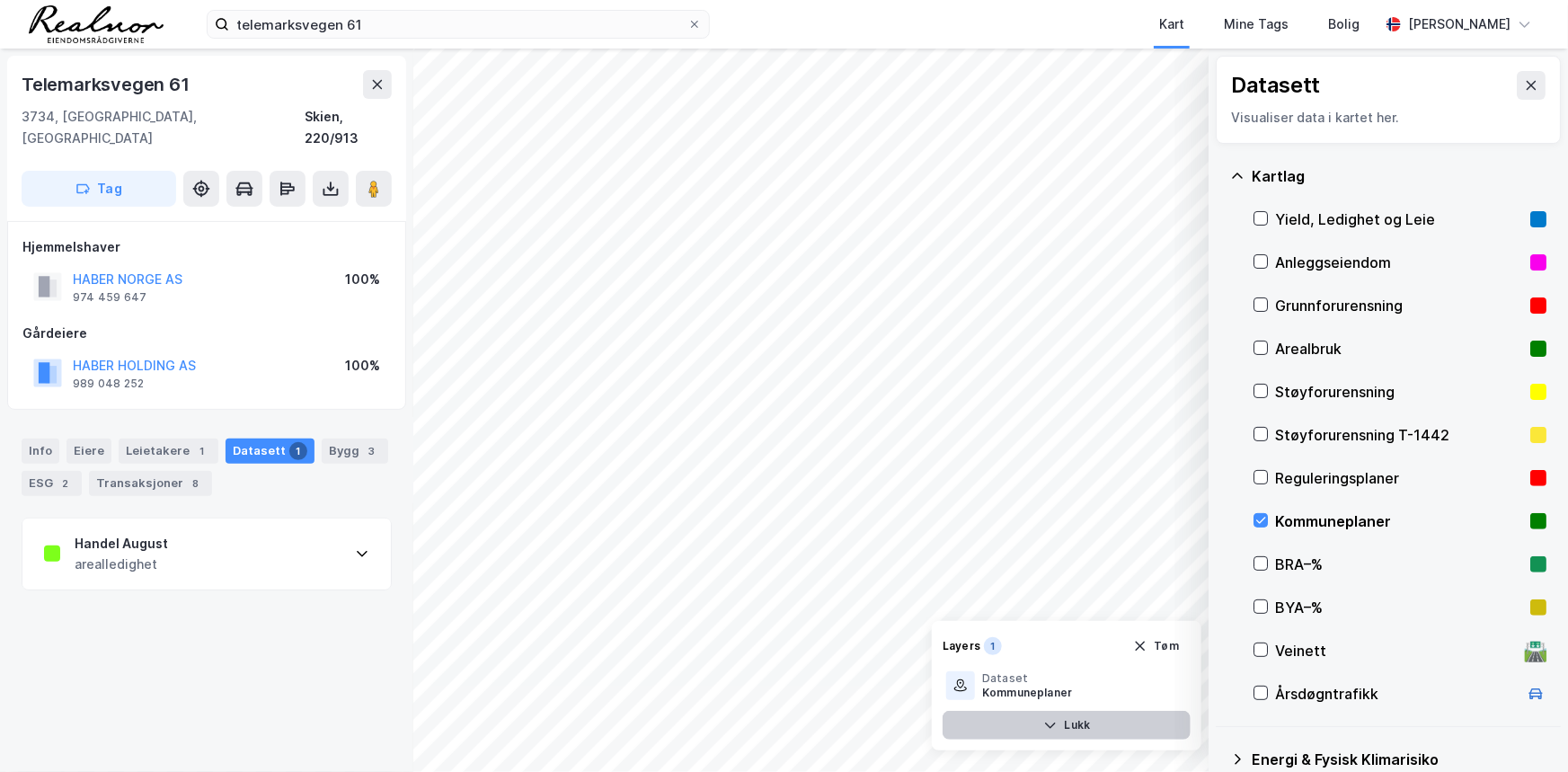
click at [242, 546] on div "Handel August arealledighet" at bounding box center [207, 554] width 368 height 72
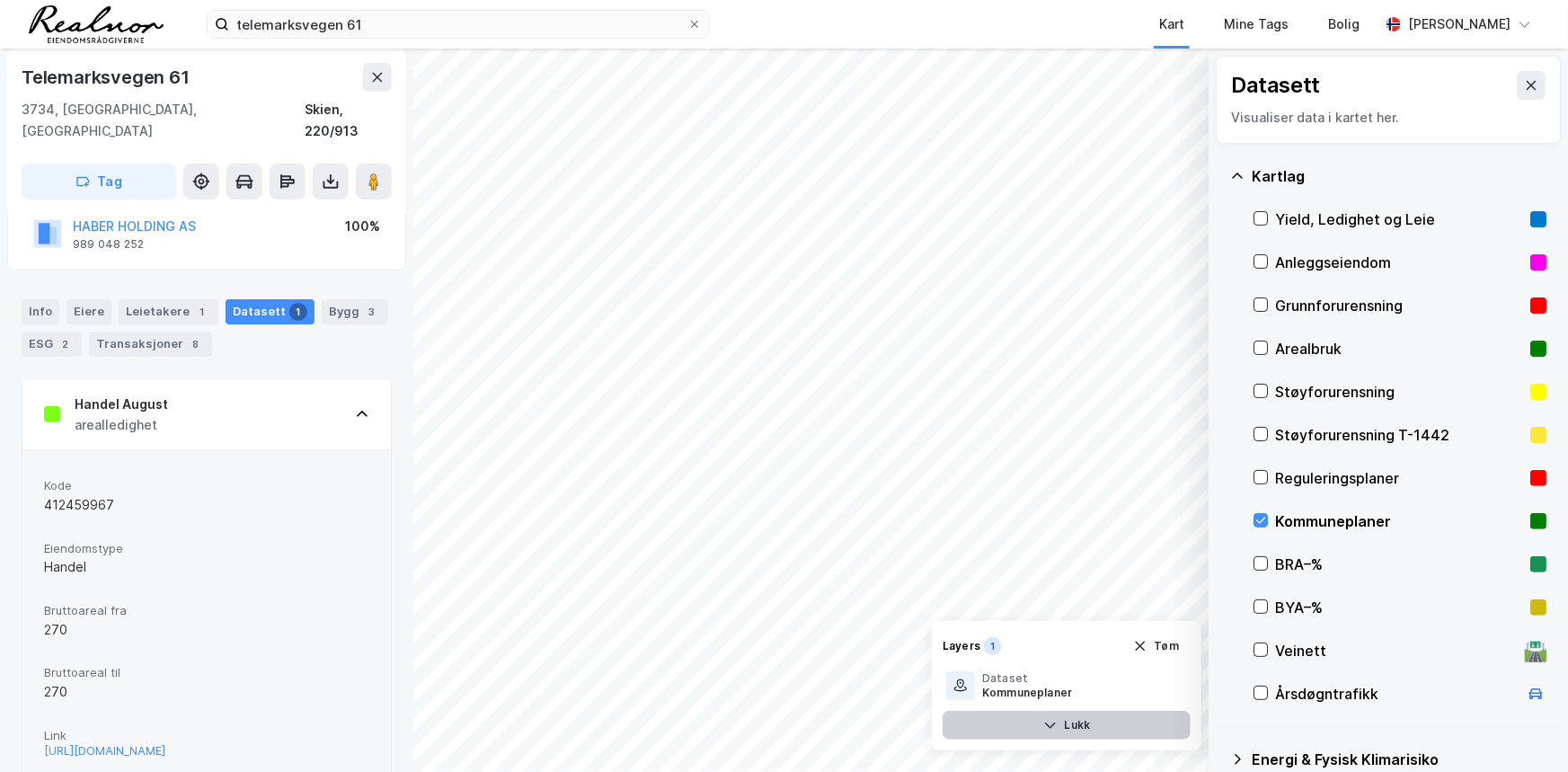
scroll to position [169, 0]
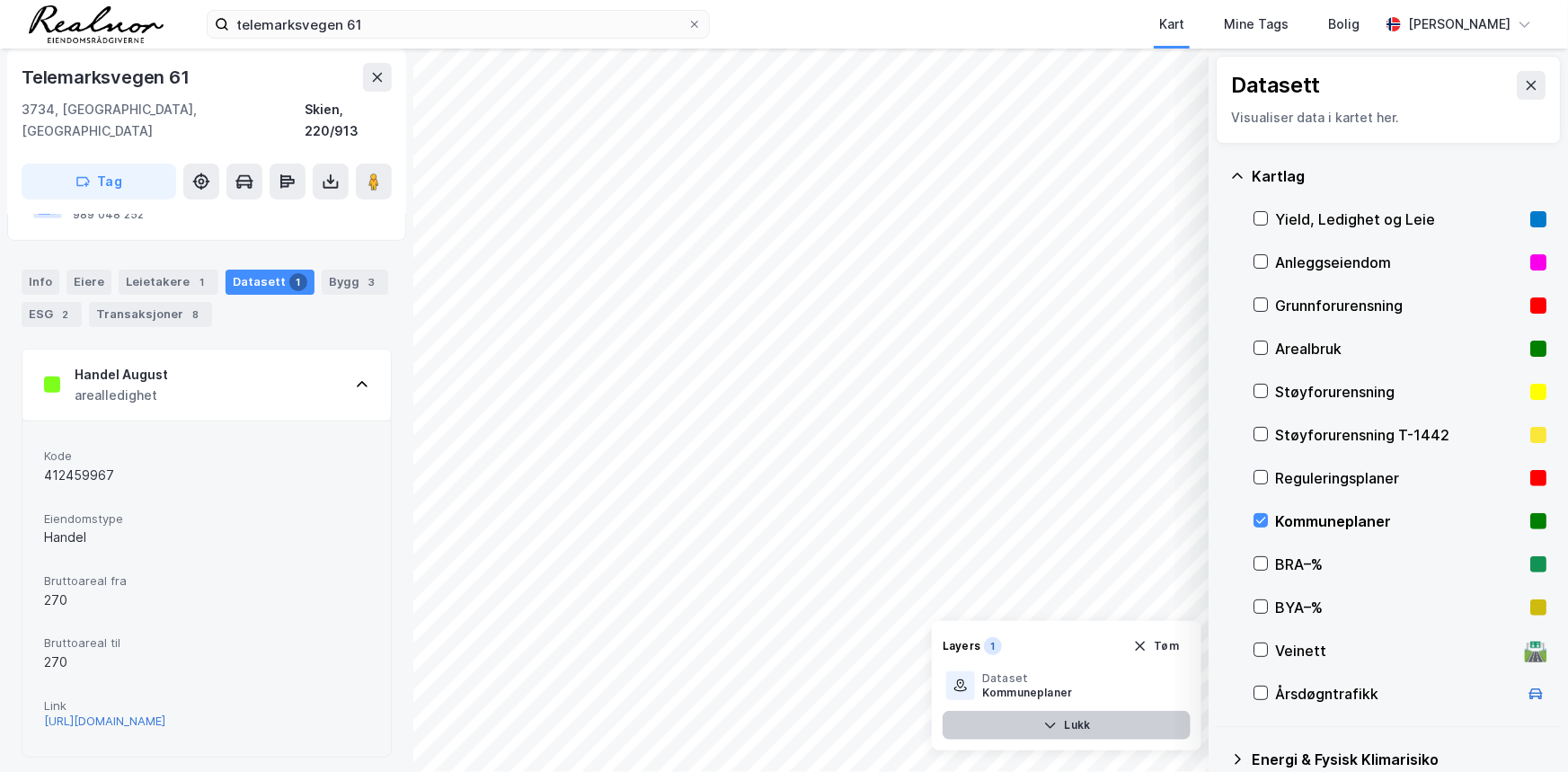
click at [165, 713] on div "[URL][DOMAIN_NAME]" at bounding box center [104, 720] width 121 height 15
click at [331, 269] on div "Bygg 3" at bounding box center [355, 281] width 67 height 25
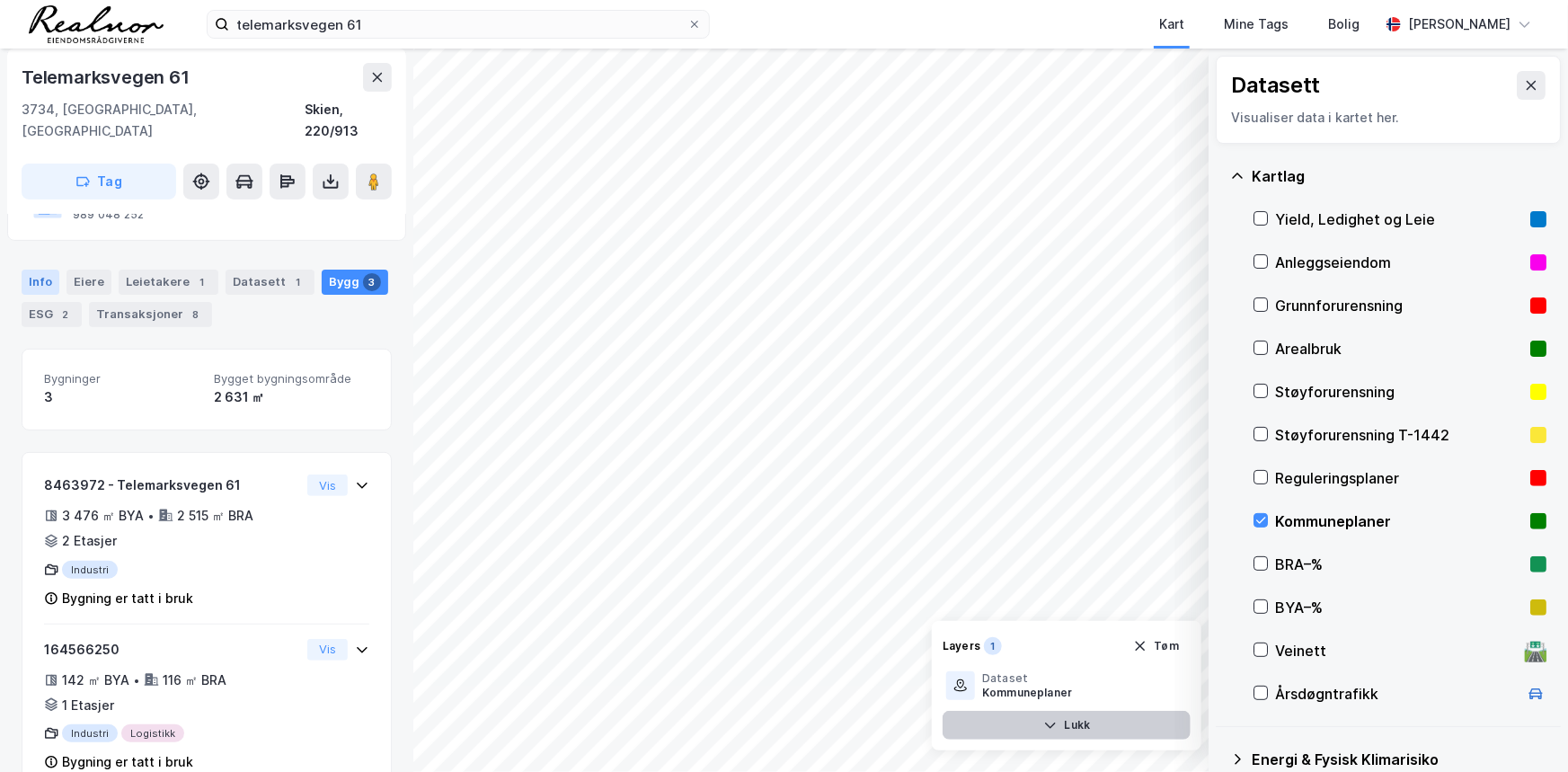
click at [40, 269] on div "Info" at bounding box center [41, 281] width 38 height 25
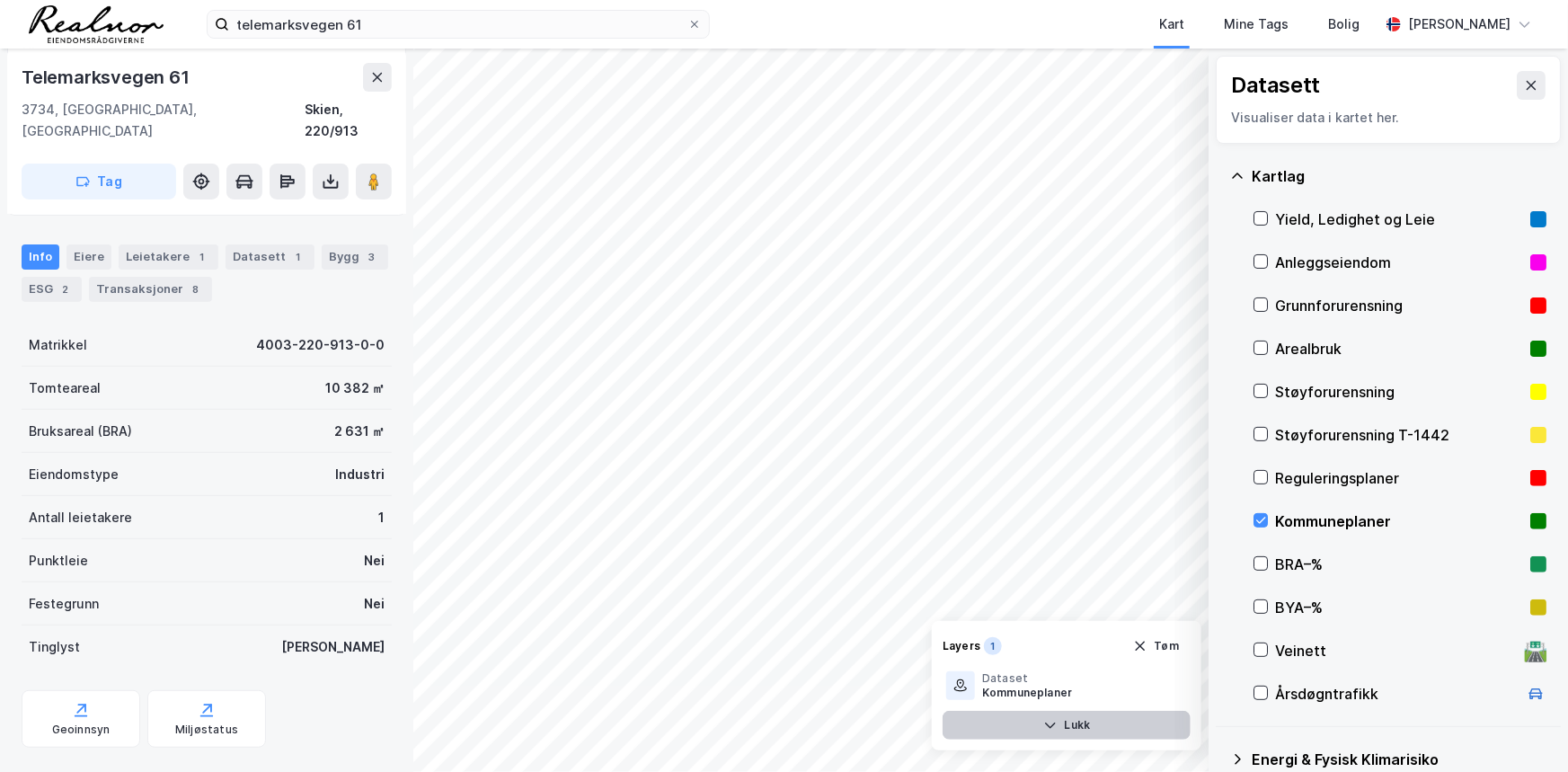
scroll to position [206, 0]
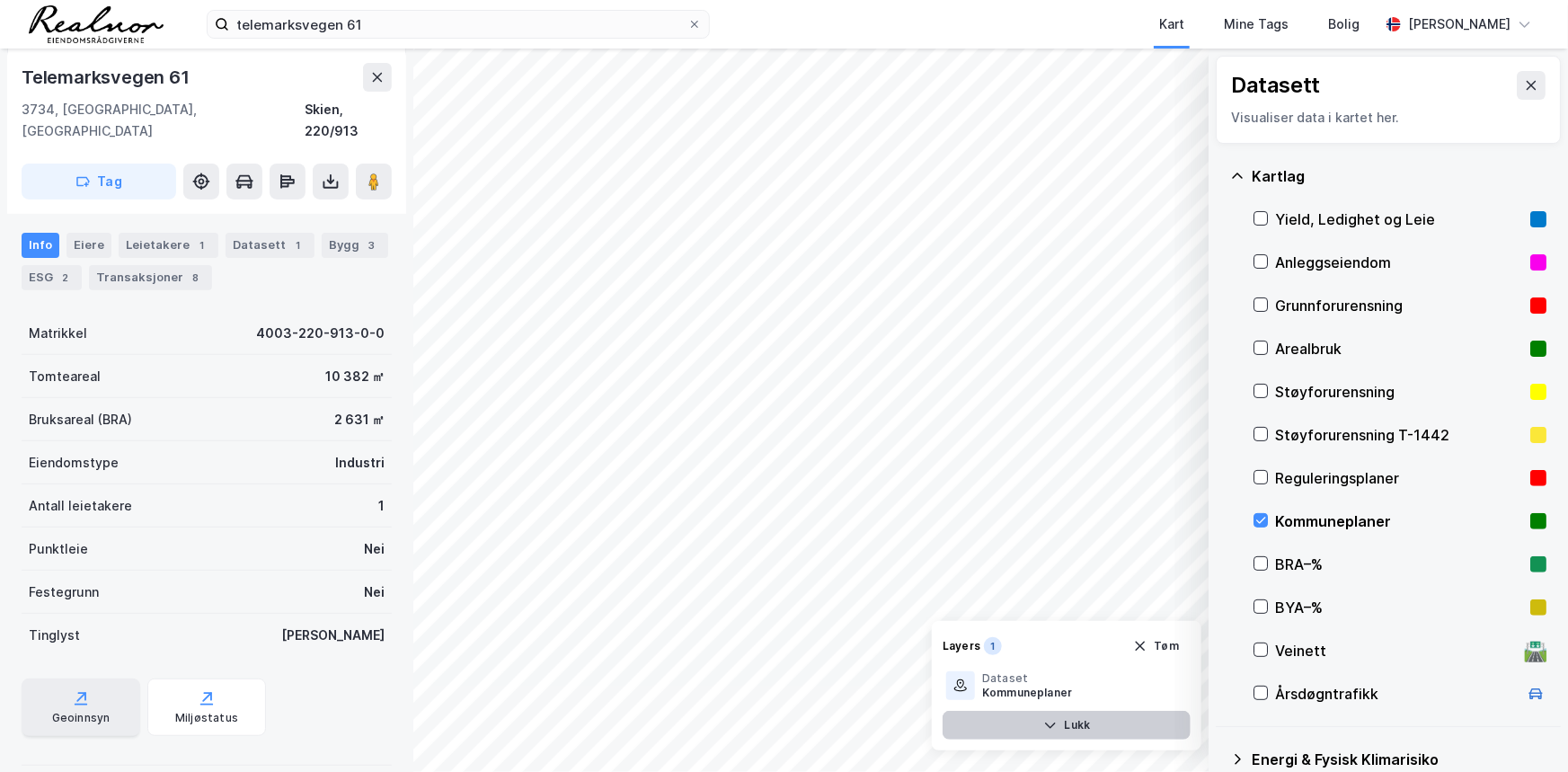
click at [95, 684] on div "Geoinnsyn" at bounding box center [80, 707] width 118 height 58
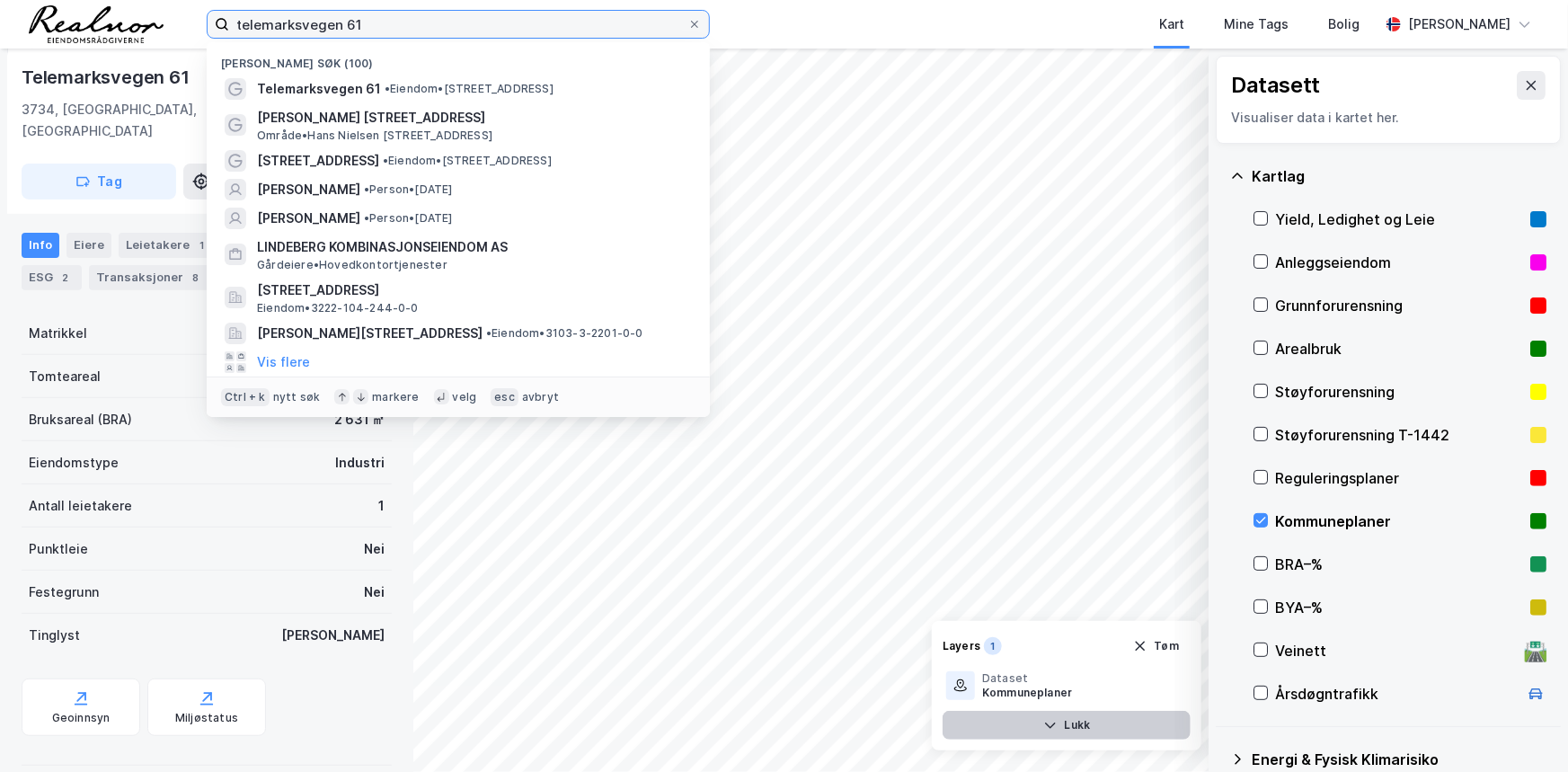
click at [292, 18] on input "telemarksvegen 61" at bounding box center [458, 24] width 458 height 27
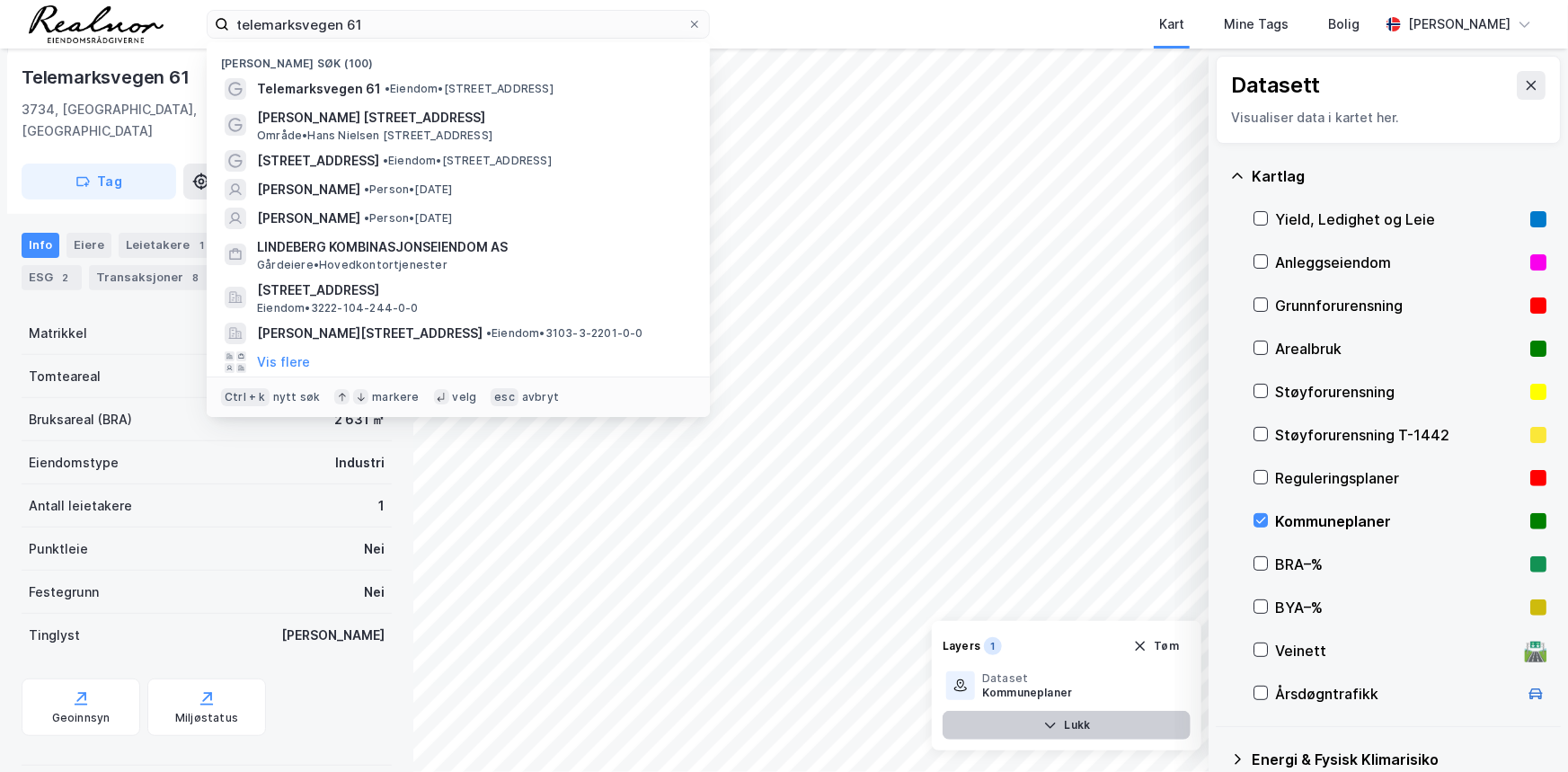
click at [235, 614] on div "Tinglyst Ja" at bounding box center [207, 635] width 370 height 43
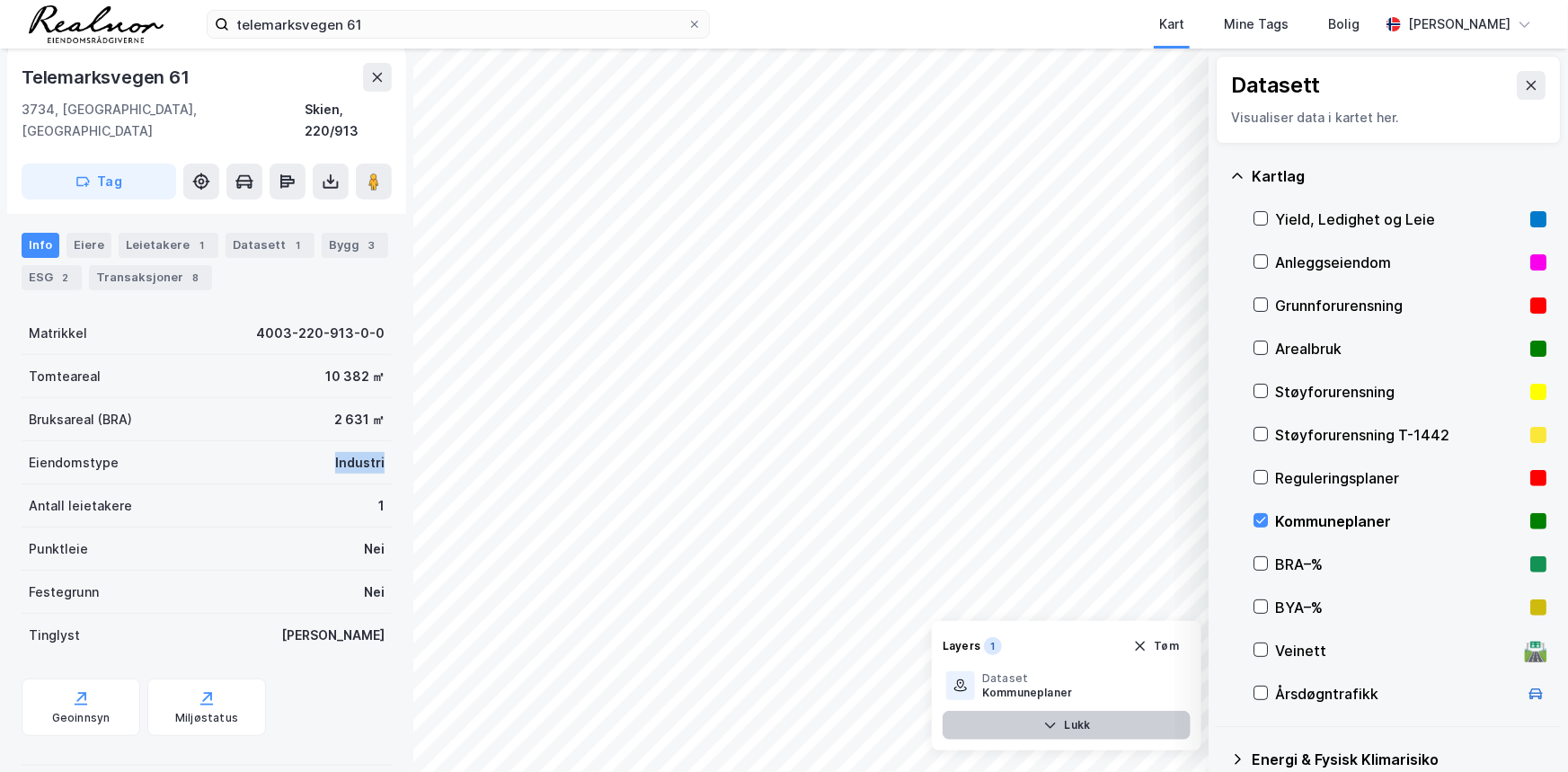
drag, startPoint x: 309, startPoint y: 441, endPoint x: 401, endPoint y: 439, distance: 92.0
click at [401, 439] on div "Telemarksvegen 61 3734, [GEOGRAPHIC_DATA], [GEOGRAPHIC_DATA] Skien, 220/913 Tag…" at bounding box center [207, 410] width 413 height 723
click at [107, 84] on div "Telemarksvegen 61" at bounding box center [107, 77] width 172 height 29
copy div "Telemarksvegen"
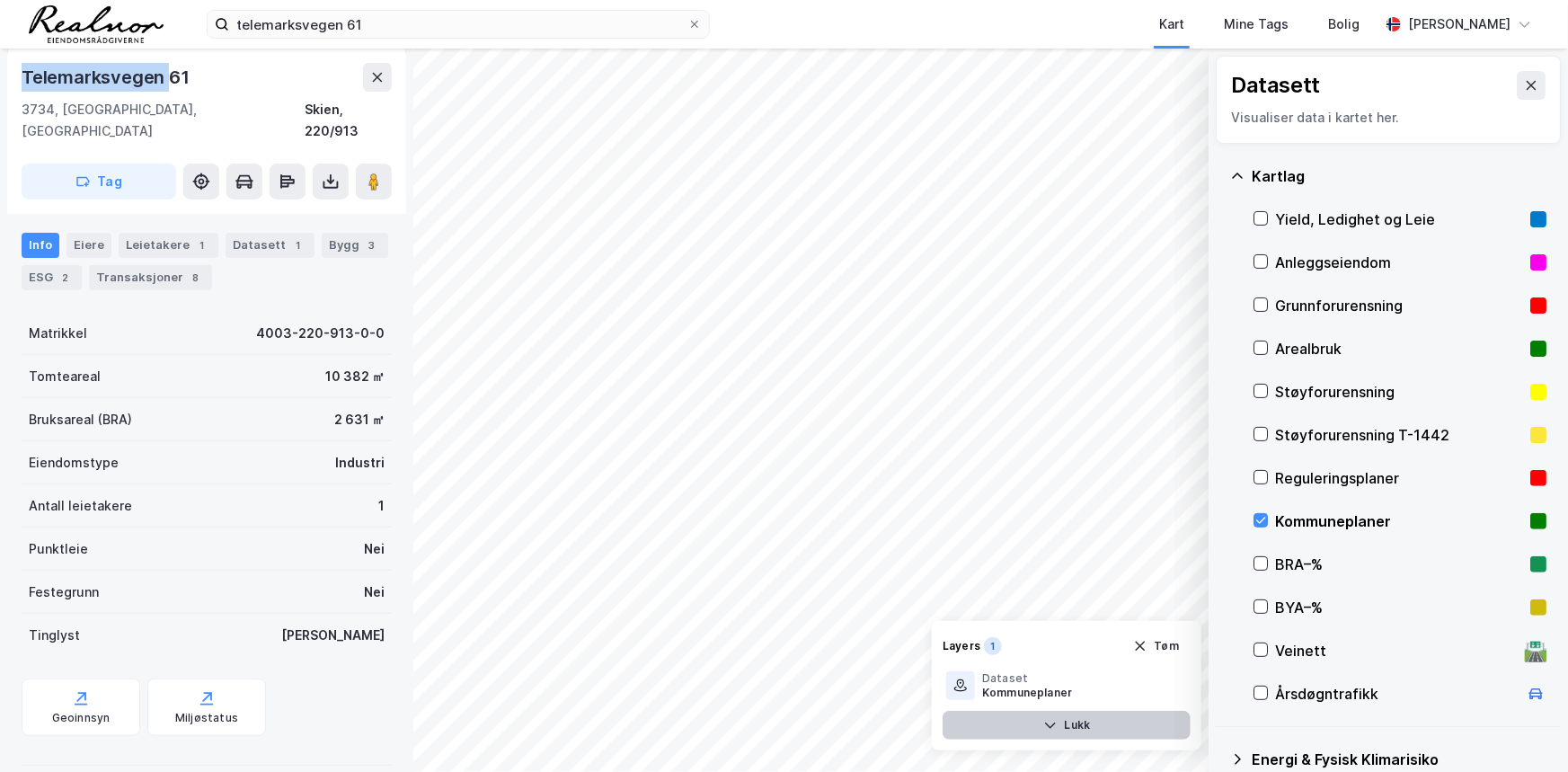
click at [1067, 732] on button "Lukk" at bounding box center [1067, 725] width 248 height 29
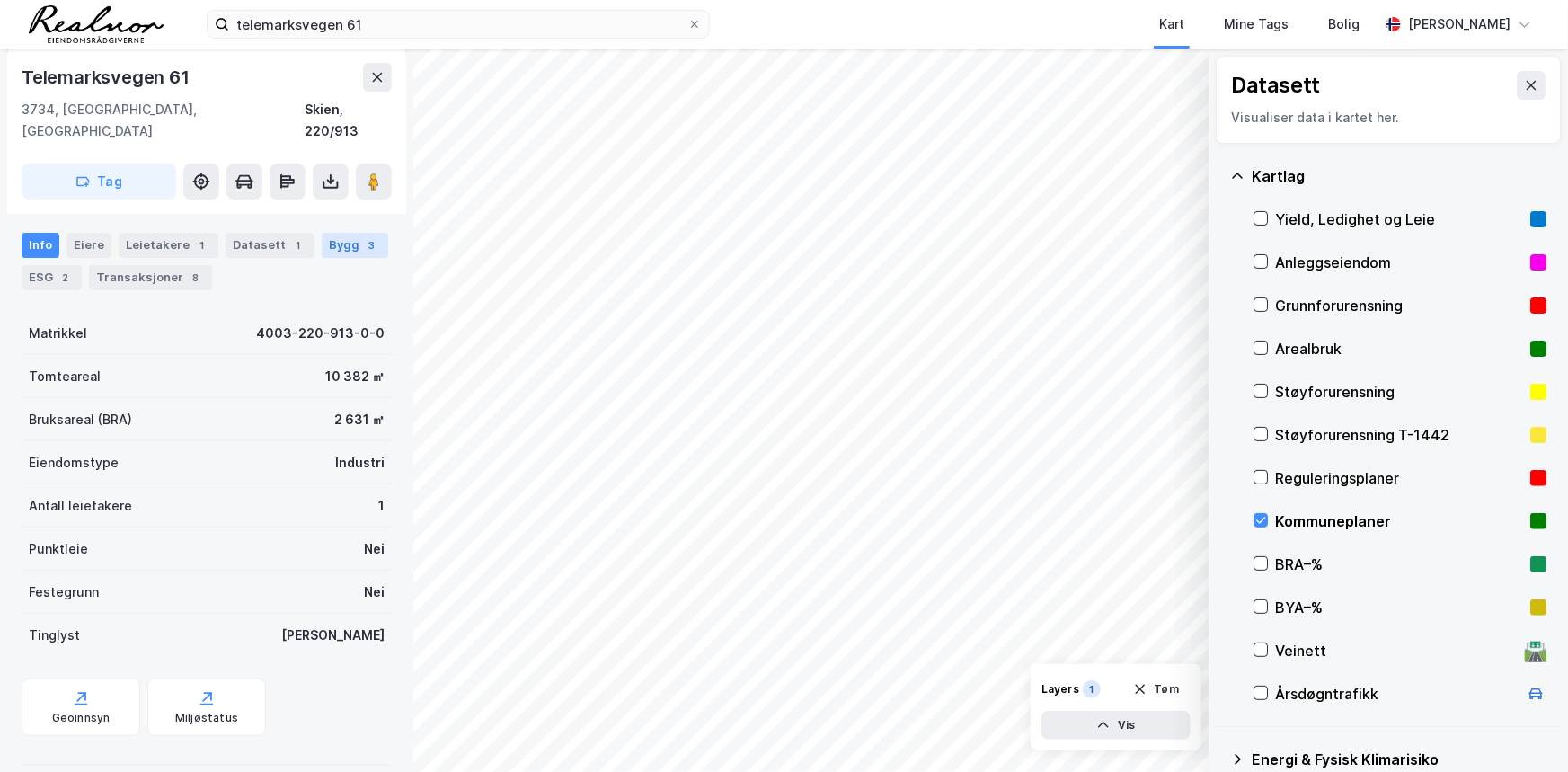
click at [331, 232] on div "Bygg 3" at bounding box center [355, 244] width 67 height 25
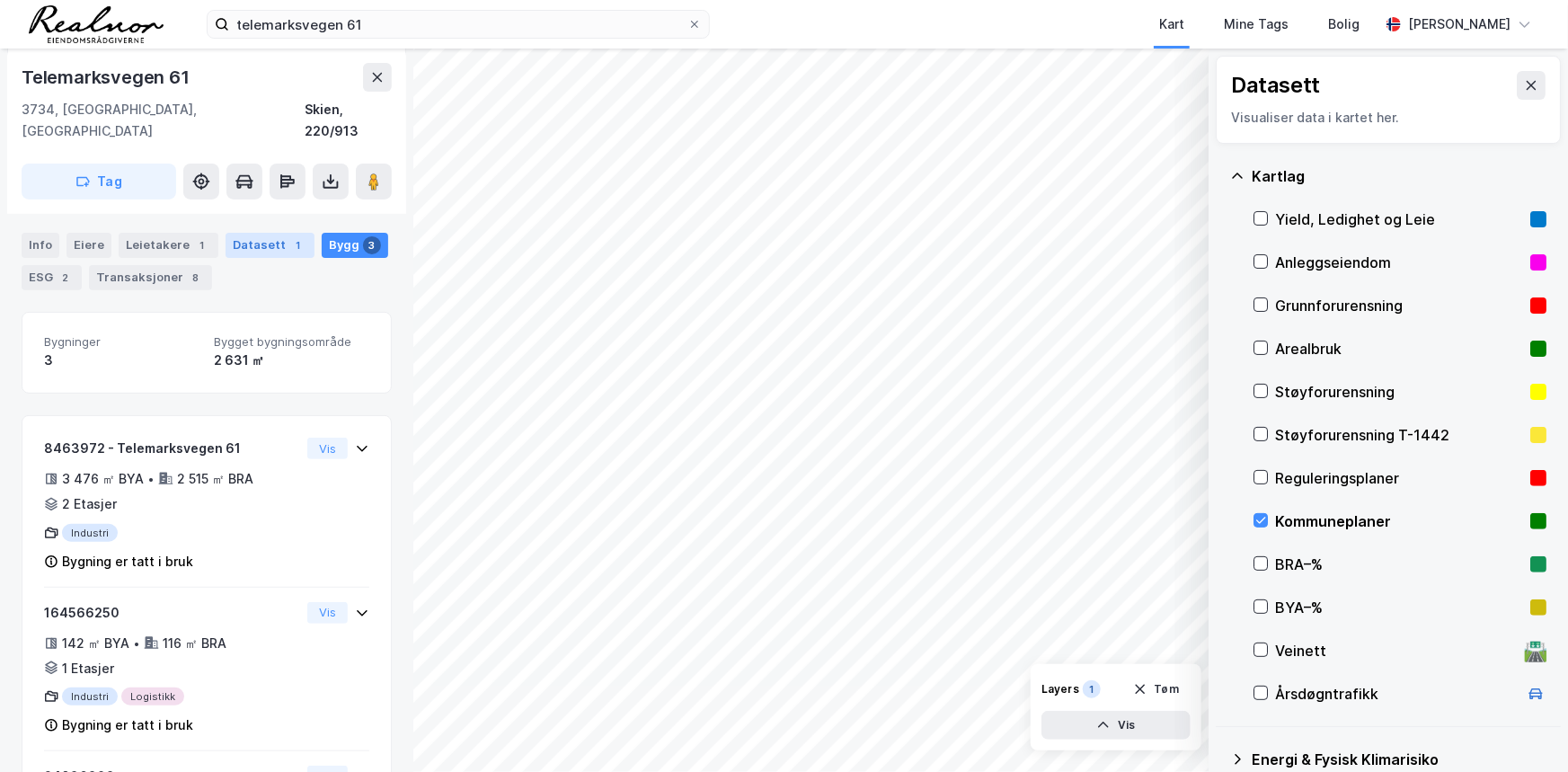
click at [289, 236] on div "1" at bounding box center [298, 245] width 18 height 18
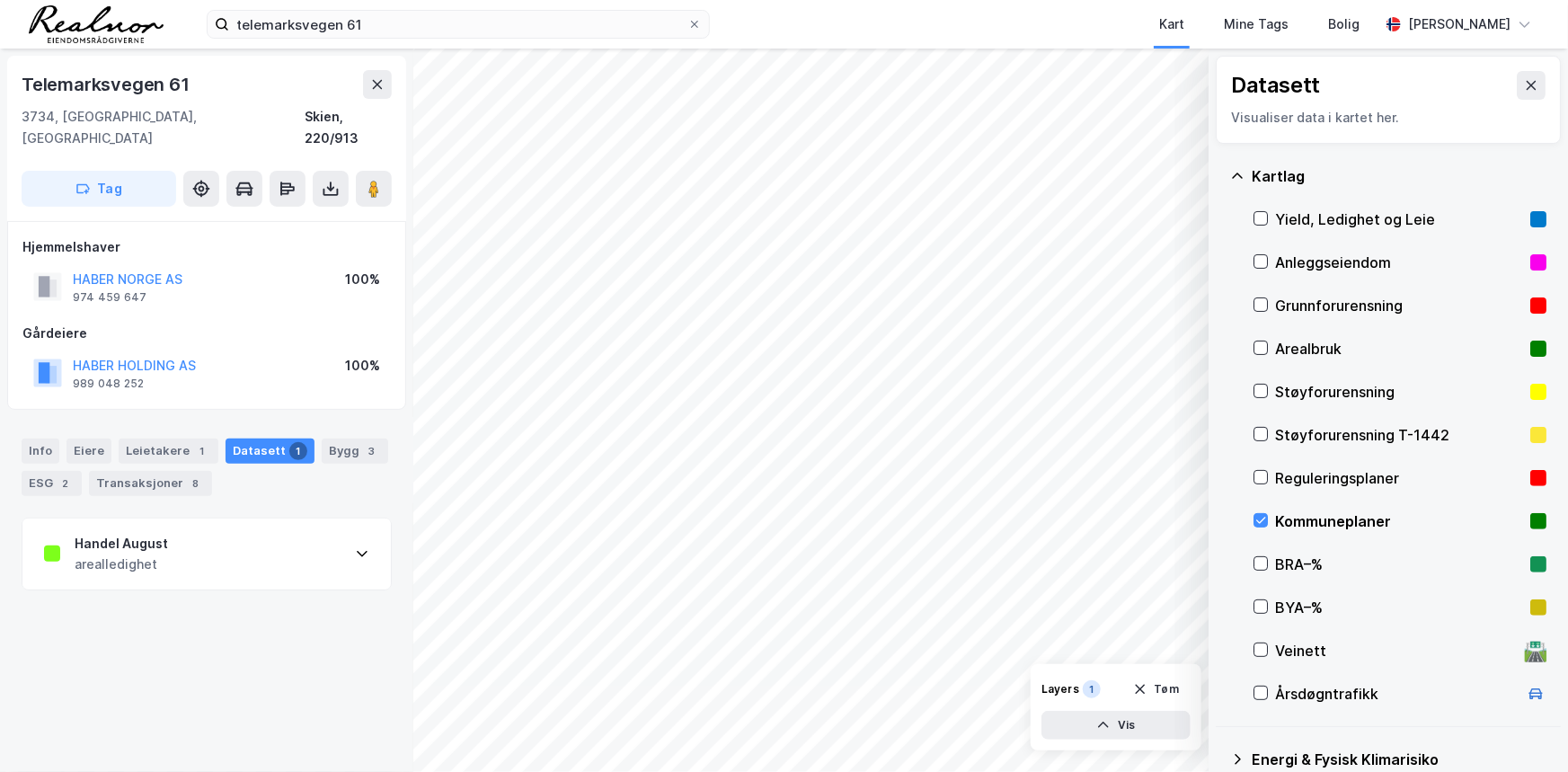
click at [120, 553] on div "arealledighet" at bounding box center [121, 564] width 93 height 22
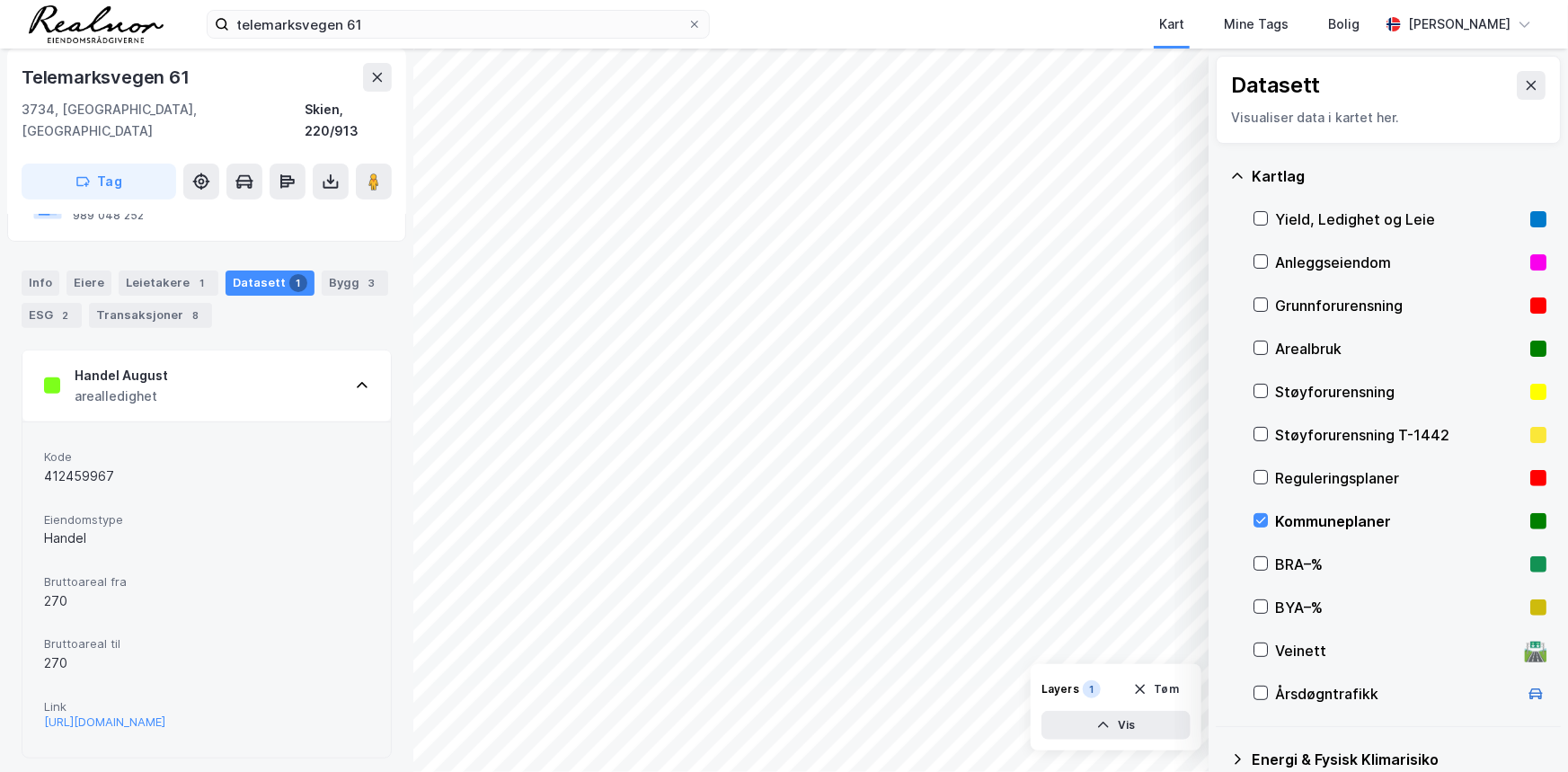
scroll to position [169, 0]
click at [143, 713] on div "[URL][DOMAIN_NAME]" at bounding box center [104, 720] width 121 height 15
